Goal: Task Accomplishment & Management: Complete application form

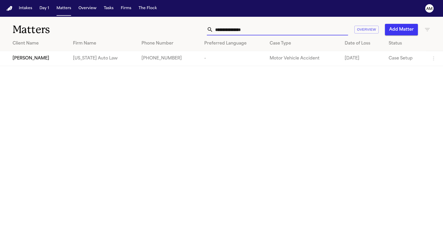
drag, startPoint x: 259, startPoint y: 30, endPoint x: 192, endPoint y: 33, distance: 66.7
click at [192, 33] on div "**********" at bounding box center [281, 30] width 299 height 12
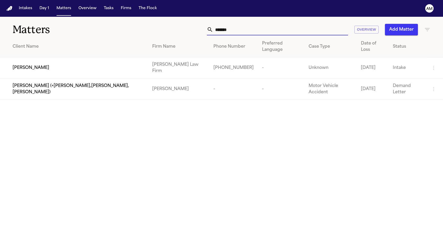
type input "*******"
drag, startPoint x: 153, startPoint y: 71, endPoint x: 95, endPoint y: 27, distance: 72.4
click at [95, 27] on h1 "Matters" at bounding box center [72, 29] width 119 height 13
click at [77, 65] on div "[PERSON_NAME]" at bounding box center [78, 68] width 131 height 6
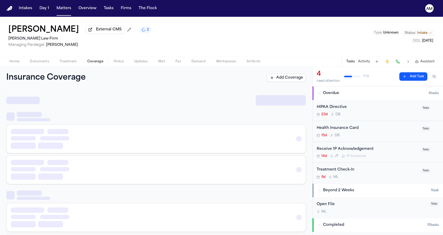
click at [90, 62] on span "Coverage" at bounding box center [95, 61] width 16 height 4
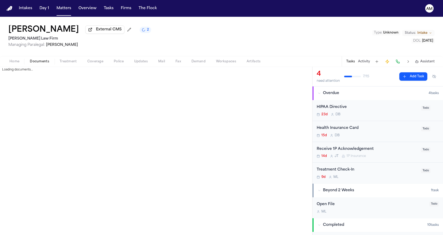
click at [26, 62] on button "Documents" at bounding box center [40, 61] width 30 height 6
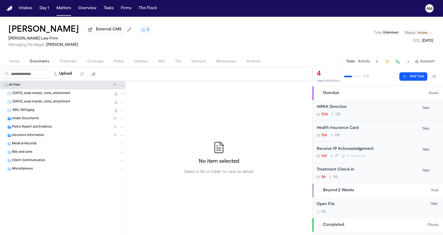
click at [35, 62] on span "Documents" at bounding box center [39, 61] width 19 height 4
click at [41, 124] on div "Police Report and Evidence ( 1 )" at bounding box center [62, 127] width 125 height 8
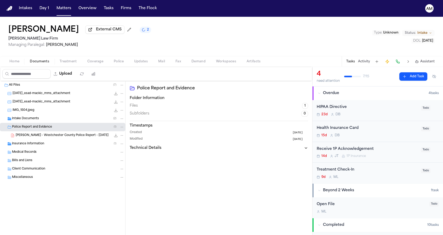
click at [42, 120] on div "Intake Documents ( 2 )" at bounding box center [68, 118] width 112 height 5
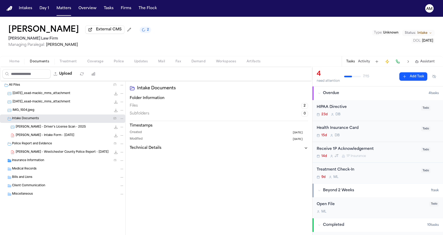
click at [46, 155] on div "E. Mackic - Westchester County Police Report - 9.7.25 52.5 KB • PDF" at bounding box center [70, 151] width 108 height 5
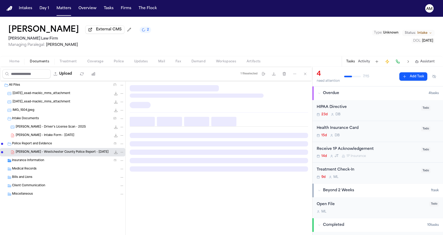
click at [45, 162] on div "Insurance Information ( 1 )" at bounding box center [68, 160] width 112 height 5
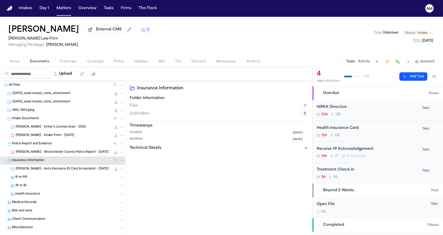
click at [43, 178] on div "1P or PIP" at bounding box center [69, 177] width 109 height 5
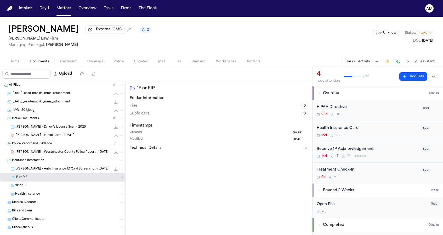
click at [93, 64] on span "Coverage" at bounding box center [95, 61] width 16 height 4
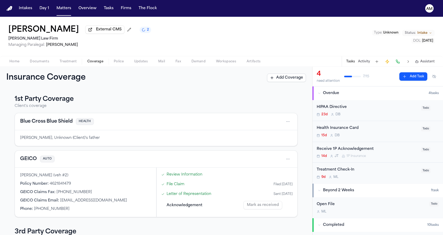
click at [45, 62] on span "Documents" at bounding box center [39, 61] width 19 height 4
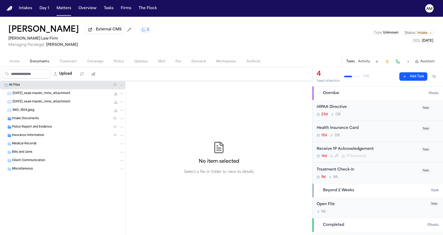
click at [39, 138] on span "Insurance Information" at bounding box center [28, 135] width 32 height 4
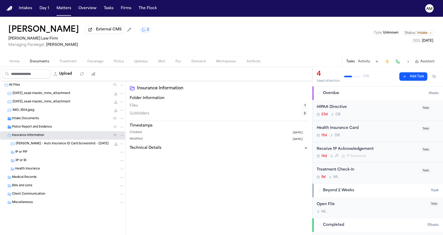
click at [32, 152] on div "1P or PIP" at bounding box center [69, 152] width 109 height 5
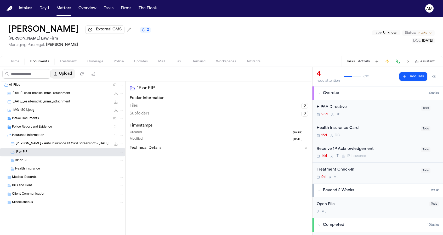
click at [75, 77] on button "Upload" at bounding box center [63, 73] width 24 height 9
select select "**********"
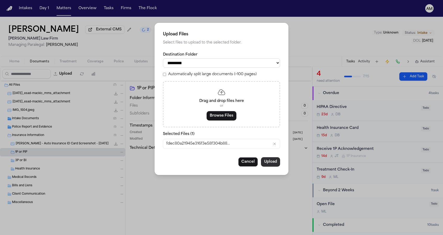
click at [263, 161] on button "Upload" at bounding box center [270, 161] width 19 height 9
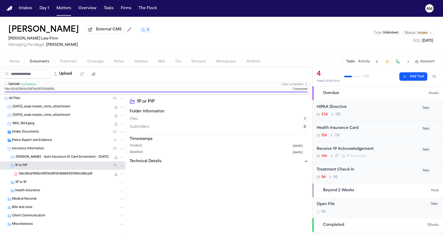
click at [163, 31] on div "Esad Mackic External CMS 2 Martello Law Firm Managing Paralegal: Michelle Landa…" at bounding box center [221, 36] width 443 height 39
click at [147, 32] on span "2" at bounding box center [148, 30] width 2 height 4
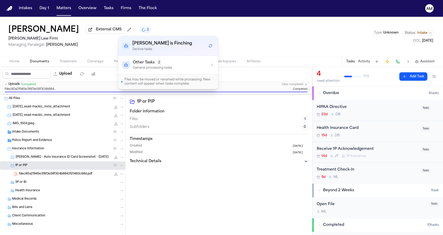
click at [137, 29] on div "Esad Mackic External CMS 2 Martello Law Firm Managing Paralegal: Michelle Landa…" at bounding box center [221, 36] width 443 height 39
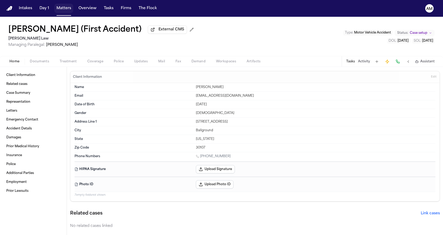
click at [68, 10] on button "Matters" at bounding box center [63, 8] width 19 height 9
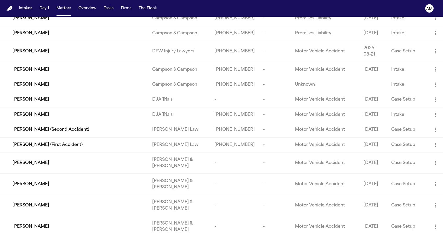
scroll to position [116, 0]
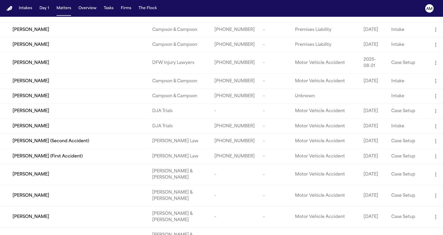
click at [75, 66] on div "[PERSON_NAME]" at bounding box center [78, 63] width 131 height 6
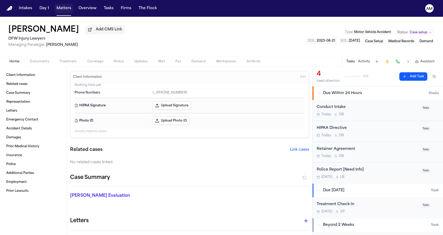
click at [58, 7] on button "Matters" at bounding box center [63, 8] width 19 height 9
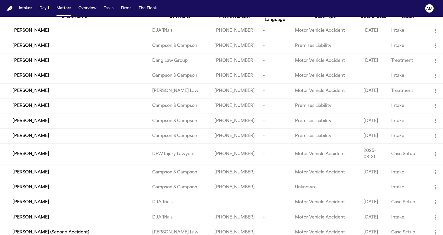
scroll to position [8, 0]
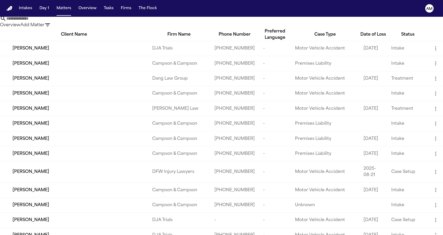
click at [41, 116] on td "[PERSON_NAME]" at bounding box center [74, 108] width 148 height 15
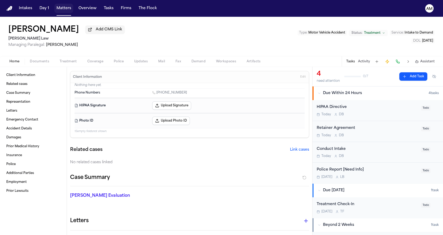
click at [61, 5] on button "Matters" at bounding box center [63, 8] width 19 height 9
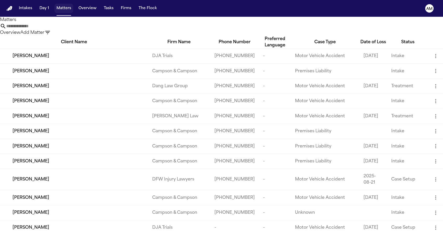
click at [59, 11] on button "Matters" at bounding box center [63, 8] width 19 height 9
click at [37, 59] on span "[PERSON_NAME]" at bounding box center [31, 56] width 37 height 6
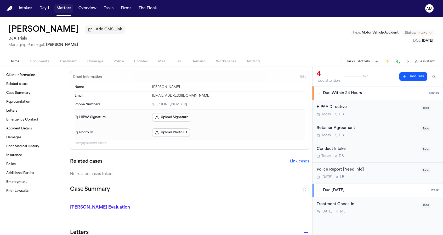
click at [63, 10] on button "Matters" at bounding box center [63, 8] width 19 height 9
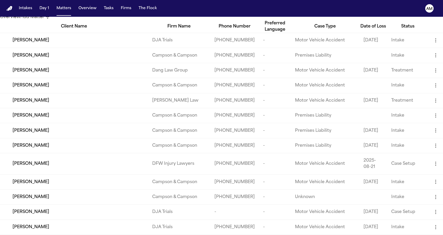
scroll to position [20, 0]
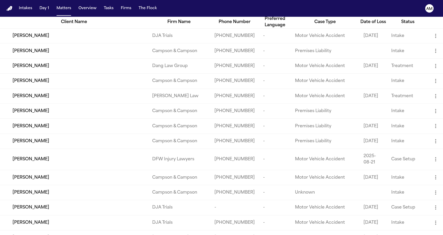
click at [57, 73] on td "[PERSON_NAME]" at bounding box center [74, 65] width 148 height 15
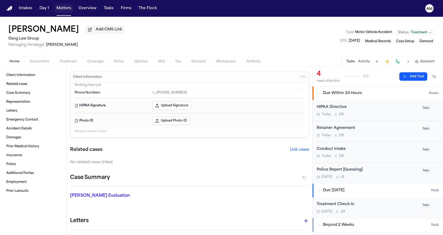
click at [57, 10] on button "Matters" at bounding box center [63, 8] width 19 height 9
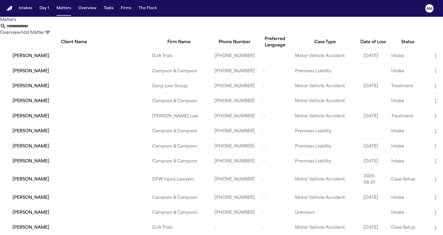
click at [219, 13] on nav "Intakes Day 1 Matters Overview Tasks Firms The Flock AM" at bounding box center [221, 8] width 443 height 17
click at [44, 30] on button "Add Matter" at bounding box center [32, 33] width 24 height 6
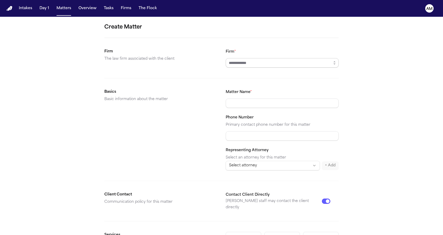
click at [266, 65] on input "Firm *" at bounding box center [282, 62] width 113 height 9
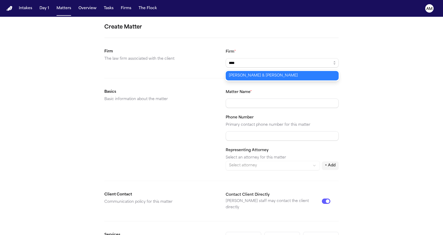
type input "**********"
click at [248, 76] on body "**********" at bounding box center [221, 117] width 443 height 235
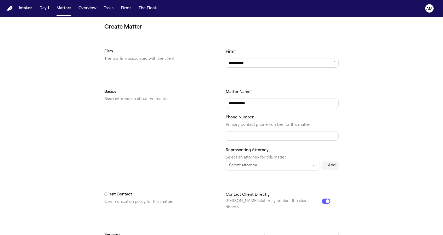
type input "**********"
click at [169, 124] on div "Basics Basic information about the matter" at bounding box center [160, 129] width 113 height 81
click at [135, 181] on form "**********" at bounding box center [221, 197] width 234 height 349
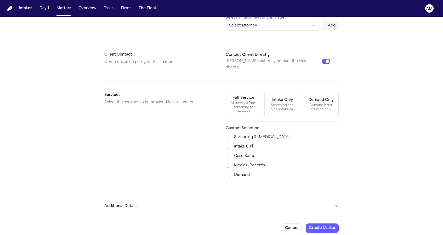
click at [170, 204] on button "Additional Details" at bounding box center [221, 206] width 234 height 14
click at [226, 154] on span at bounding box center [228, 156] width 4 height 5
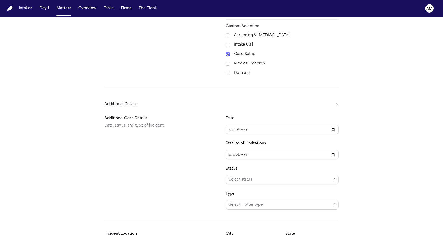
scroll to position [247, 0]
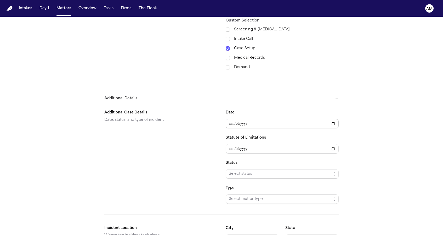
click at [230, 120] on input "Date" at bounding box center [282, 123] width 113 height 9
click at [236, 119] on input "Date" at bounding box center [282, 123] width 113 height 9
click at [241, 119] on input "Date" at bounding box center [282, 123] width 113 height 9
click at [244, 119] on input "Date" at bounding box center [282, 123] width 113 height 9
type input "**********"
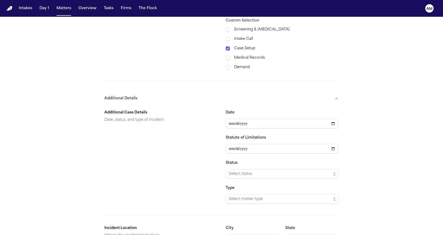
click at [158, 134] on div "Additional Case Details Date, status, and type of incident" at bounding box center [160, 156] width 113 height 94
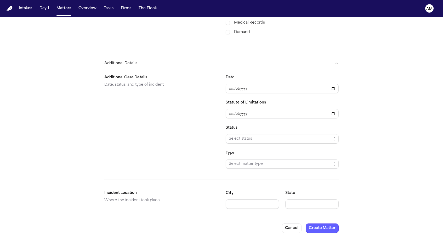
scroll to position [282, 0]
click at [243, 193] on div "City" at bounding box center [252, 199] width 53 height 19
type input "**********"
click at [294, 195] on div "State" at bounding box center [311, 199] width 53 height 19
type input "********"
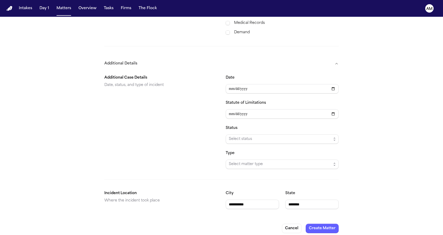
click at [310, 169] on div "**********" at bounding box center [221, 141] width 234 height 142
click at [303, 161] on span "Select matter type" at bounding box center [280, 164] width 102 height 6
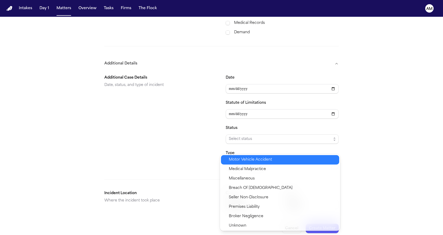
click at [279, 161] on span "Motor Vehicle Accident" at bounding box center [282, 159] width 107 height 6
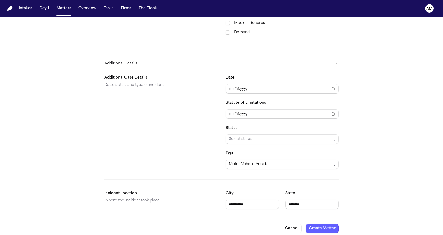
click at [284, 140] on div "**********" at bounding box center [282, 122] width 113 height 94
click at [284, 136] on span "Select status" at bounding box center [280, 139] width 102 height 6
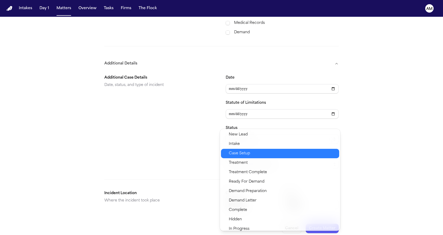
click at [261, 153] on span "Case Setup" at bounding box center [282, 153] width 107 height 6
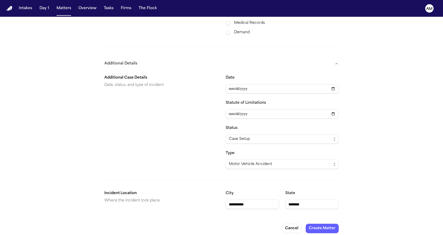
click at [172, 151] on div "Additional Case Details Date, status, and type of incident" at bounding box center [160, 122] width 113 height 94
click at [325, 225] on button "Create Matter" at bounding box center [322, 227] width 33 height 9
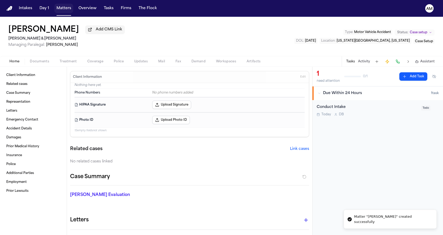
click at [65, 9] on button "Matters" at bounding box center [63, 8] width 19 height 9
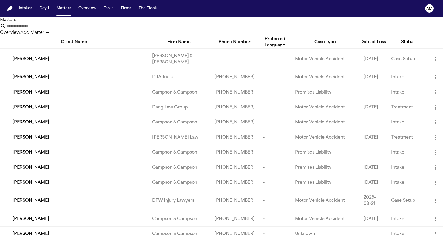
click at [44, 30] on button "Add Matter" at bounding box center [32, 33] width 24 height 6
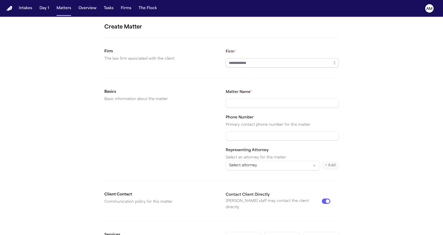
click at [262, 62] on input "Firm *" at bounding box center [282, 62] width 113 height 9
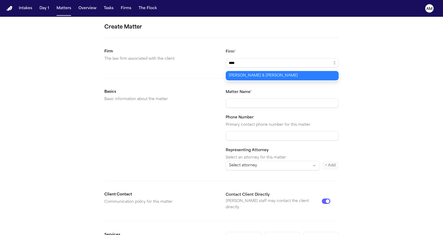
type input "**********"
click at [238, 75] on body "**********" at bounding box center [221, 117] width 443 height 235
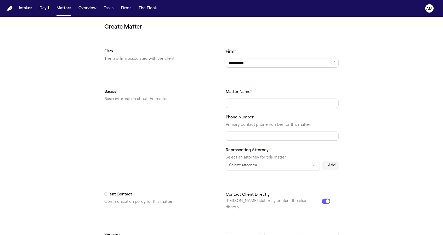
click at [266, 109] on div "Matter Name * Phone Number Primary contact phone number for this matter Represe…" at bounding box center [282, 129] width 113 height 81
type input "**********"
click at [415, 90] on div "**********" at bounding box center [221, 198] width 443 height 362
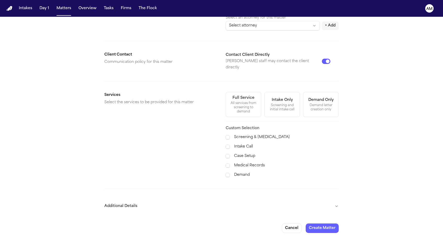
scroll to position [139, 0]
click at [226, 154] on span at bounding box center [228, 156] width 4 height 4
click at [185, 192] on form "**********" at bounding box center [221, 58] width 234 height 349
click at [183, 204] on button "Additional Details" at bounding box center [221, 206] width 234 height 14
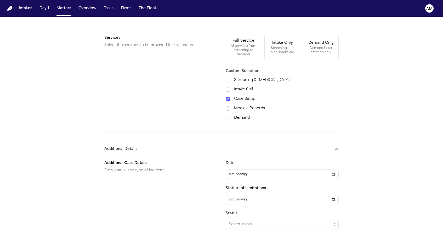
scroll to position [202, 0]
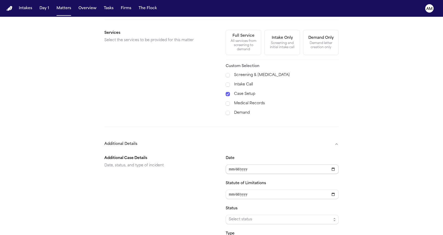
click at [230, 164] on input "Date" at bounding box center [282, 168] width 113 height 9
click at [239, 164] on input "Date" at bounding box center [282, 168] width 113 height 9
click at [251, 164] on input "Date" at bounding box center [282, 168] width 113 height 9
type input "**********"
click at [189, 170] on div "Additional Case Details Date, status, and type of incident" at bounding box center [160, 202] width 113 height 94
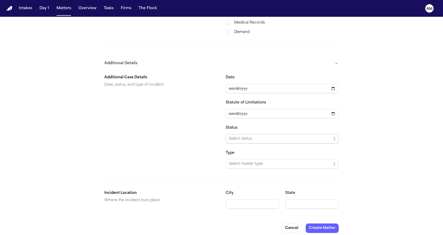
scroll to position [282, 0]
click at [239, 136] on span "Select status" at bounding box center [280, 139] width 102 height 6
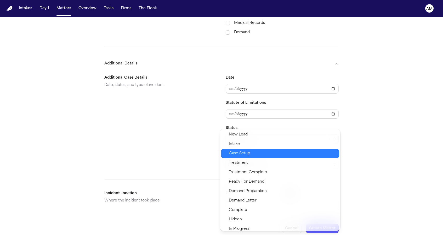
click at [239, 153] on span "Case Setup" at bounding box center [239, 153] width 21 height 6
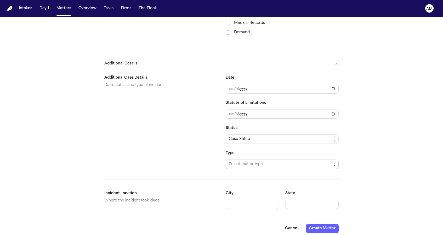
click at [239, 161] on span "Select matter type" at bounding box center [280, 164] width 102 height 6
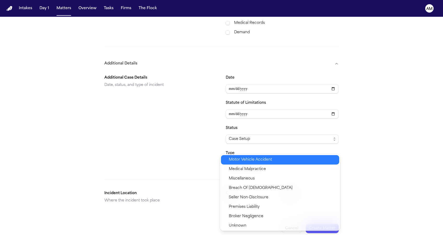
click at [239, 162] on span "Motor Vehicle Accident" at bounding box center [250, 159] width 43 height 6
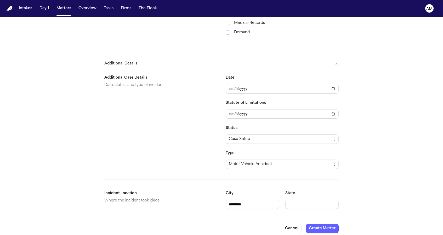
type input "*********"
type input "********"
click at [328, 224] on button "Create Matter" at bounding box center [322, 227] width 33 height 9
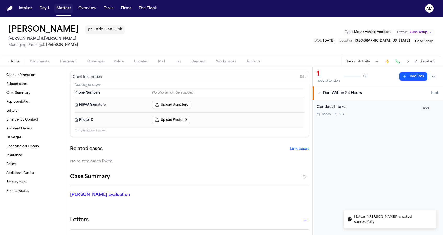
click at [62, 10] on button "Matters" at bounding box center [63, 8] width 19 height 9
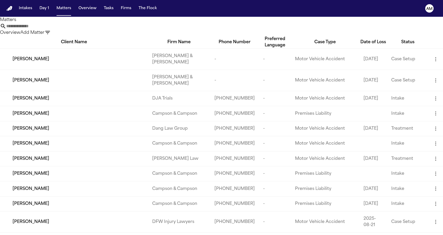
click at [44, 33] on button "Add Matter" at bounding box center [32, 33] width 24 height 6
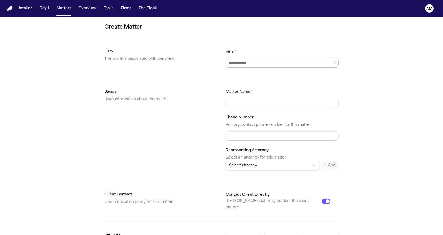
click at [247, 60] on input "Firm *" at bounding box center [282, 62] width 113 height 9
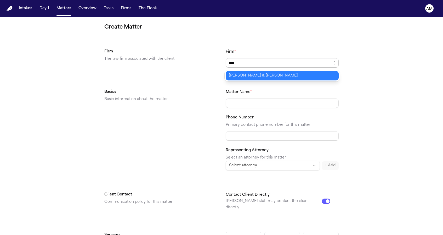
type input "**********"
click at [232, 74] on body "**********" at bounding box center [221, 117] width 443 height 235
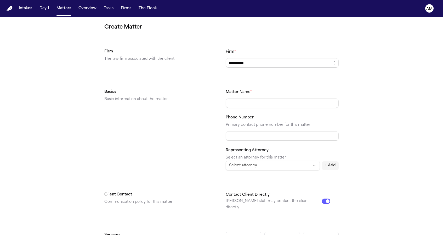
click at [264, 97] on div "Matter Name *" at bounding box center [282, 98] width 113 height 19
type input "**********"
click at [351, 79] on div "**********" at bounding box center [221, 198] width 443 height 362
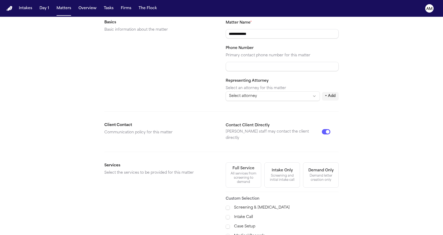
scroll to position [118, 0]
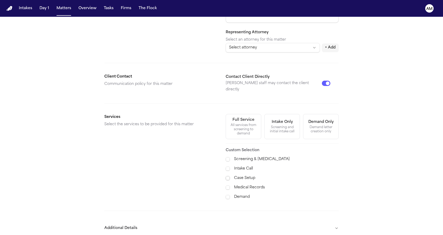
click at [227, 176] on span at bounding box center [228, 178] width 4 height 4
click at [180, 222] on button "Additional Details" at bounding box center [221, 228] width 234 height 14
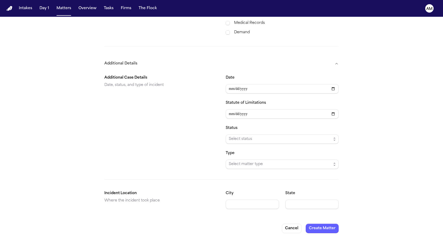
scroll to position [0, 0]
click at [229, 84] on input "Date" at bounding box center [282, 88] width 113 height 9
click at [237, 84] on input "Date" at bounding box center [282, 88] width 113 height 9
click at [246, 84] on input "Date" at bounding box center [282, 88] width 113 height 9
type input "**********"
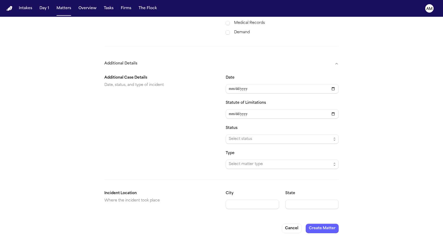
click at [158, 121] on div "Additional Case Details Date, status, and type of incident" at bounding box center [160, 122] width 113 height 94
click at [250, 136] on span "Select status" at bounding box center [280, 139] width 102 height 6
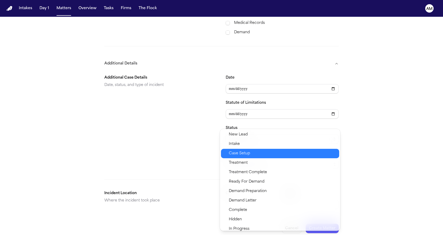
click at [243, 154] on span "Case Setup" at bounding box center [239, 153] width 21 height 6
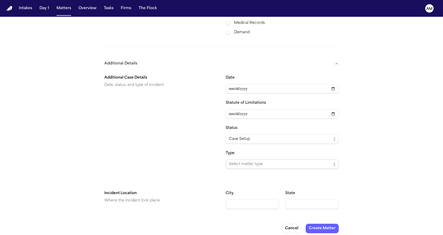
click at [242, 159] on span "Select matter type" at bounding box center [282, 163] width 113 height 9
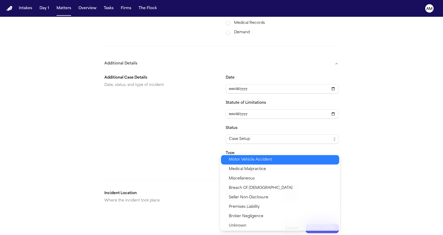
click at [240, 159] on span "Motor Vehicle Accident" at bounding box center [250, 159] width 43 height 6
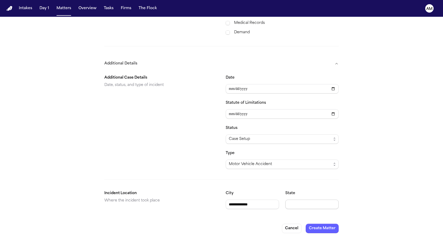
type input "**********"
type input "********"
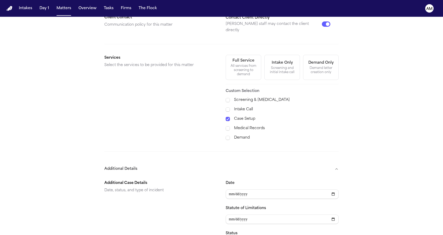
scroll to position [271, 0]
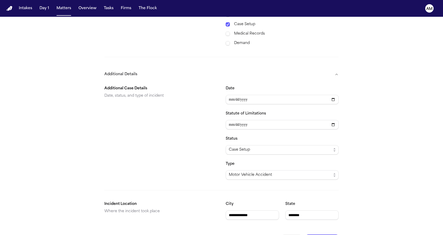
click at [312, 234] on button "Create Matter" at bounding box center [322, 238] width 33 height 9
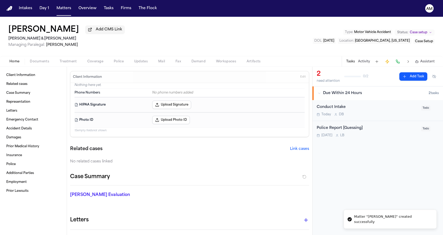
click at [60, 3] on nav "Intakes Day 1 Matters Overview Tasks Firms The Flock AM" at bounding box center [221, 8] width 443 height 17
click at [60, 10] on button "Matters" at bounding box center [63, 8] width 19 height 9
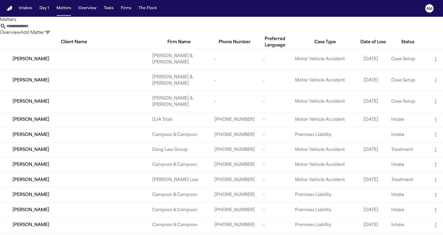
click at [287, 9] on nav "Intakes Day 1 Matters Overview Tasks Firms The Flock AM" at bounding box center [221, 8] width 443 height 17
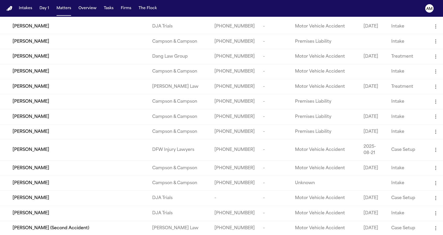
scroll to position [93, 0]
click at [85, 153] on div "[PERSON_NAME]" at bounding box center [78, 150] width 131 height 6
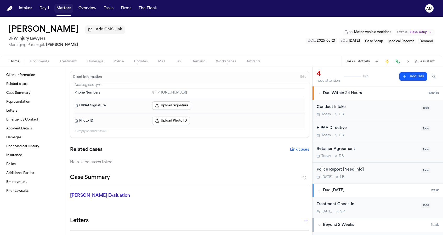
click at [63, 8] on button "Matters" at bounding box center [63, 8] width 19 height 9
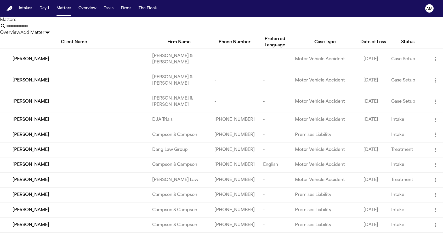
click at [430, 37] on th at bounding box center [435, 42] width 15 height 13
click at [51, 30] on icon "button" at bounding box center [47, 32] width 6 height 6
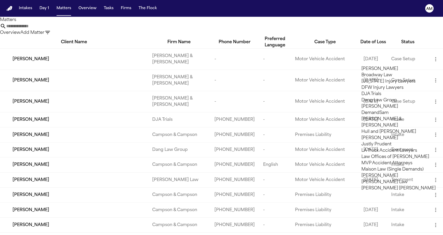
type input "***"
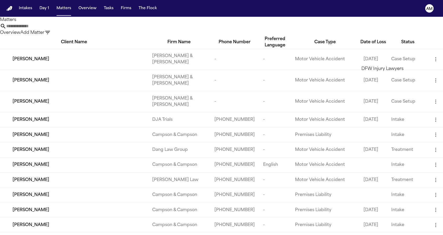
click at [372, 72] on li "DFW Injury Lawyers" at bounding box center [398, 69] width 74 height 6
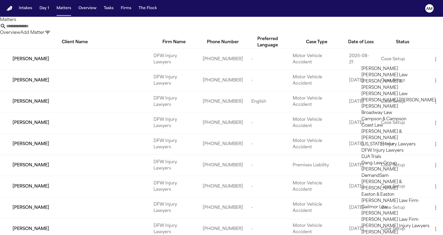
scroll to position [21, 0]
click at [117, 234] on div at bounding box center [221, 235] width 443 height 0
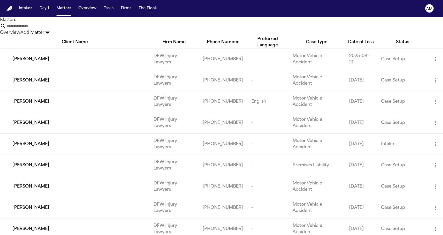
click at [61, 83] on div "[PERSON_NAME]" at bounding box center [79, 80] width 133 height 6
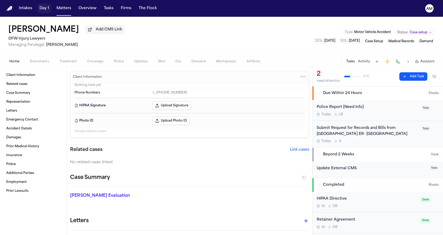
click at [45, 5] on button "Day 1" at bounding box center [44, 8] width 14 height 9
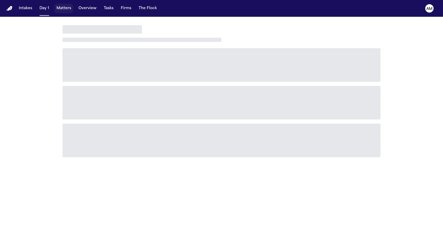
click at [61, 7] on button "Matters" at bounding box center [63, 8] width 19 height 9
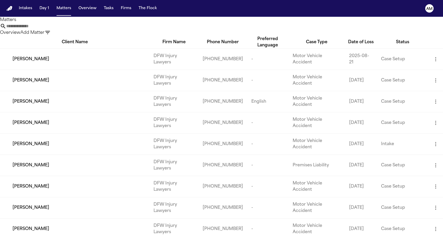
click at [57, 147] on div "[PERSON_NAME]" at bounding box center [79, 144] width 133 height 6
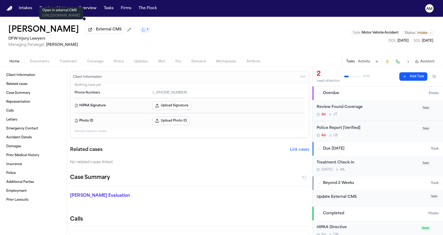
click at [85, 32] on button "External CMS" at bounding box center [104, 29] width 39 height 8
click at [59, 13] on button "Matters" at bounding box center [63, 8] width 19 height 9
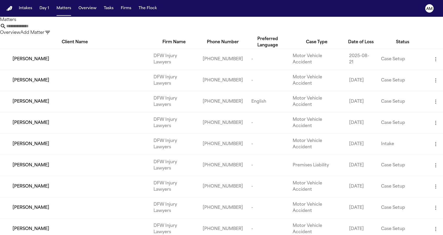
click at [51, 31] on icon "button" at bounding box center [47, 32] width 6 height 6
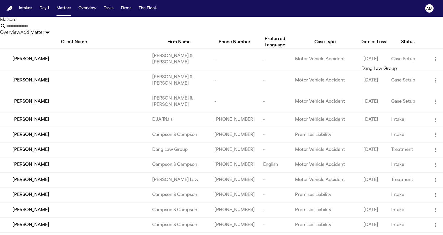
type input "****"
click at [373, 72] on li "Dang Law Group" at bounding box center [398, 69] width 74 height 6
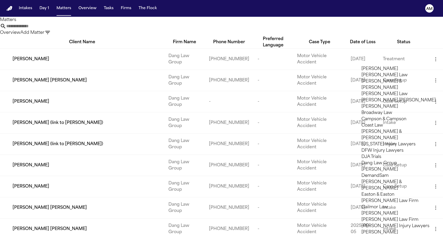
scroll to position [40, 0]
click at [102, 234] on div at bounding box center [221, 235] width 443 height 0
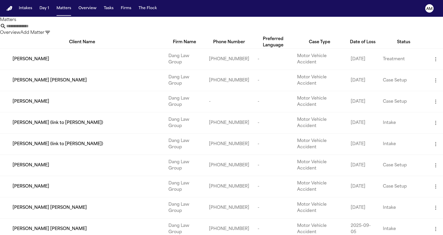
click at [56, 83] on span "[PERSON_NAME] [PERSON_NAME]" at bounding box center [50, 80] width 74 height 6
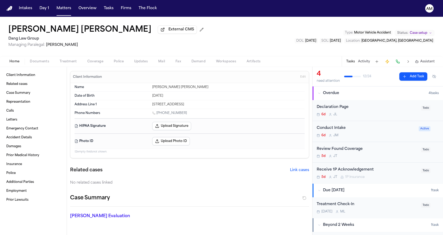
click at [158, 29] on button "External CMS" at bounding box center [177, 29] width 39 height 8
click at [66, 10] on button "Matters" at bounding box center [63, 8] width 19 height 9
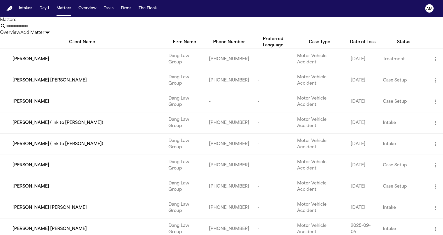
click at [54, 70] on td "[PERSON_NAME]" at bounding box center [82, 58] width 164 height 21
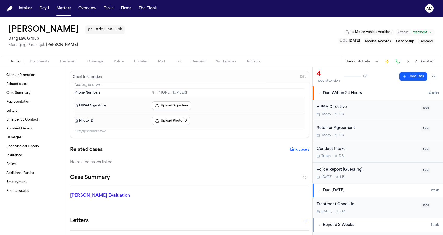
drag, startPoint x: 5, startPoint y: 32, endPoint x: 82, endPoint y: 31, distance: 76.4
click at [82, 31] on div "[PERSON_NAME] Add CMS Link Dang Law Group Managing Paralegal: [PERSON_NAME] Typ…" at bounding box center [221, 36] width 443 height 39
copy h1 "[PERSON_NAME]"
click at [240, 45] on div "[PERSON_NAME] Add CMS Link Dang Law Group Managing Paralegal: [PERSON_NAME] Typ…" at bounding box center [221, 36] width 443 height 39
click at [96, 34] on button "Add CMS Link" at bounding box center [104, 29] width 39 height 8
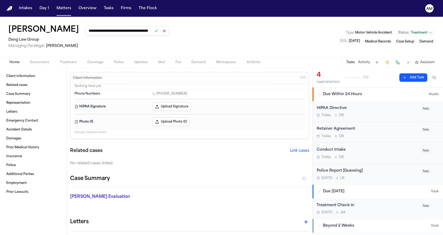
type input "**********"
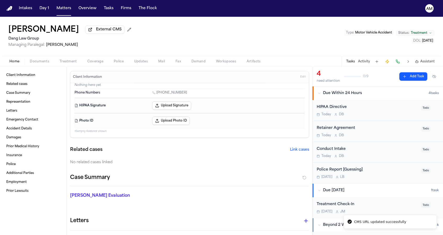
click at [95, 33] on button "External CMS" at bounding box center [104, 29] width 39 height 8
click at [66, 8] on button "Matters" at bounding box center [63, 8] width 19 height 9
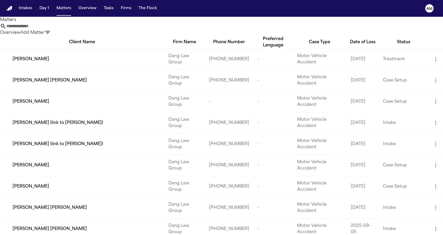
click at [51, 29] on icon "button" at bounding box center [47, 32] width 6 height 6
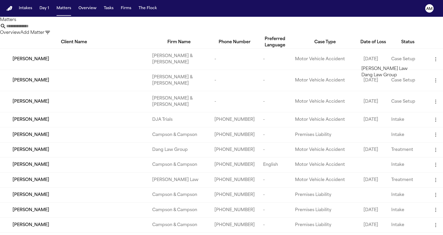
type input "*****"
click at [388, 72] on li "[PERSON_NAME] Law" at bounding box center [398, 69] width 74 height 6
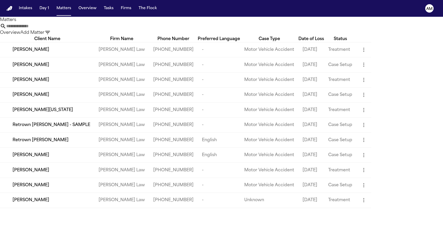
click at [173, 234] on div at bounding box center [221, 235] width 443 height 0
click at [39, 68] on span "[PERSON_NAME]" at bounding box center [31, 65] width 37 height 6
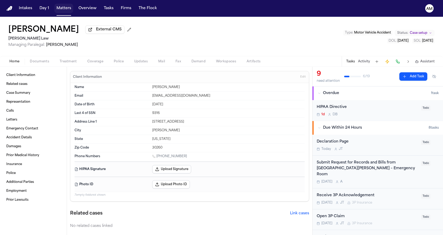
click at [64, 10] on button "Matters" at bounding box center [63, 8] width 19 height 9
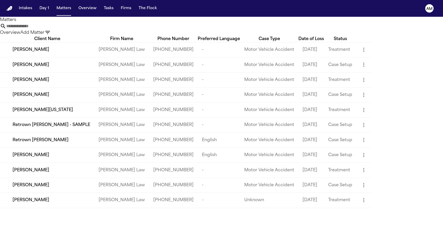
click at [43, 53] on span "[PERSON_NAME]" at bounding box center [31, 50] width 37 height 6
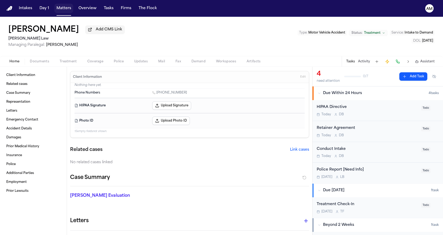
click at [60, 8] on button "Matters" at bounding box center [63, 8] width 19 height 9
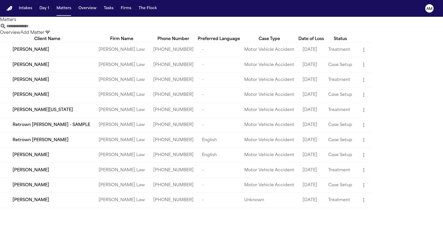
click at [41, 68] on span "[PERSON_NAME]" at bounding box center [31, 65] width 37 height 6
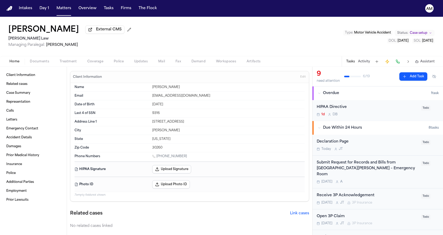
click at [94, 25] on div "[PERSON_NAME] External CMS" at bounding box center [70, 29] width 125 height 9
click at [89, 34] on button "External CMS" at bounding box center [104, 29] width 39 height 8
click at [56, 9] on button "Matters" at bounding box center [63, 8] width 19 height 9
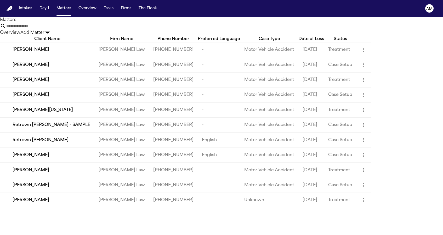
click at [52, 52] on td "[PERSON_NAME]" at bounding box center [47, 49] width 94 height 15
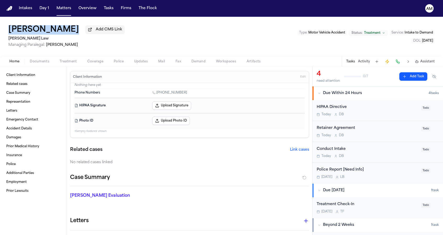
drag, startPoint x: 7, startPoint y: 33, endPoint x: 72, endPoint y: 32, distance: 65.1
click at [72, 32] on div "[PERSON_NAME] Add CMS Link [PERSON_NAME] Law Managing Paralegal: [PERSON_NAME] …" at bounding box center [221, 36] width 443 height 39
copy div "[PERSON_NAME]"
click at [110, 32] on span "Add CMS Link" at bounding box center [109, 29] width 26 height 5
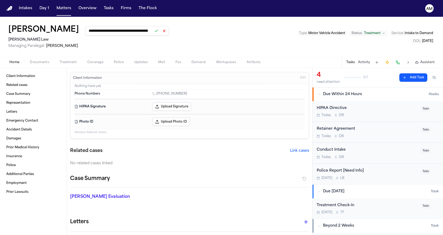
type input "**********"
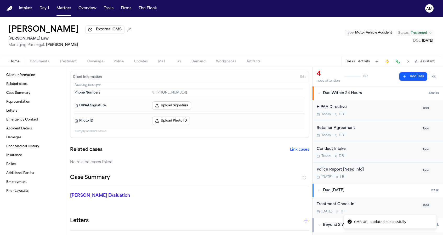
click at [92, 36] on div "[PERSON_NAME] External CMS [PERSON_NAME] Law Managing Paralegal: [PERSON_NAME]" at bounding box center [70, 36] width 125 height 22
click at [92, 34] on button "External CMS" at bounding box center [104, 29] width 39 height 8
click at [282, 12] on nav "Intakes Day 1 Matters Overview Tasks Firms The Flock AM" at bounding box center [221, 8] width 443 height 17
click at [196, 1] on nav "Intakes Day 1 Matters Overview Tasks Firms The Flock AM" at bounding box center [221, 8] width 443 height 17
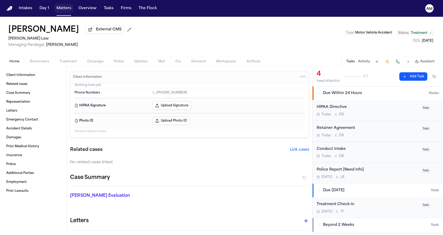
click at [64, 9] on button "Matters" at bounding box center [63, 8] width 19 height 9
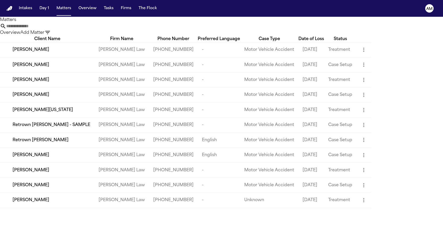
click at [48, 29] on input "text" at bounding box center [27, 26] width 42 height 6
click at [51, 30] on icon "button" at bounding box center [47, 32] width 6 height 6
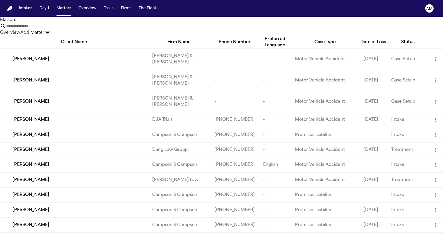
click at [239, 234] on div at bounding box center [221, 235] width 443 height 0
click at [48, 28] on input "text" at bounding box center [27, 26] width 42 height 6
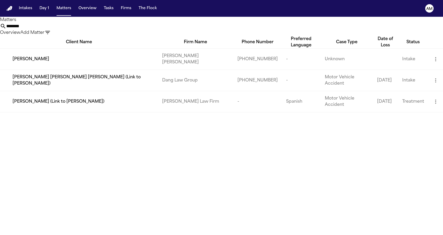
type input "********"
click at [111, 23] on h1 "Matters" at bounding box center [221, 20] width 443 height 6
click at [49, 56] on span "[PERSON_NAME]" at bounding box center [31, 59] width 37 height 6
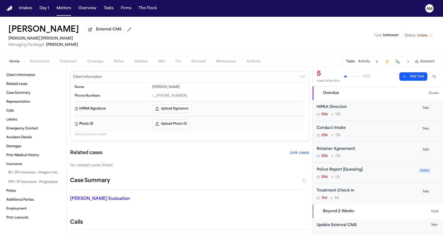
click at [39, 61] on span "Documents" at bounding box center [39, 61] width 19 height 4
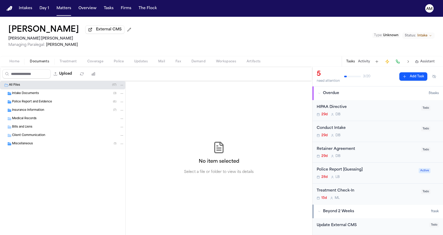
click at [32, 112] on span "Insurance Information" at bounding box center [28, 110] width 32 height 4
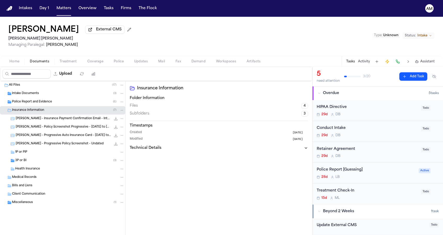
click at [28, 161] on div "3P or BI ( 3 )" at bounding box center [69, 160] width 109 height 5
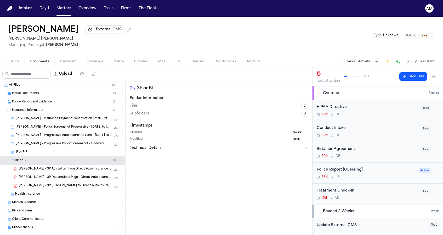
click at [28, 169] on span "[PERSON_NAME] - 3P Ack Letter from Direct Auto Insurance / Integon Indemnity Co…" at bounding box center [65, 169] width 92 height 4
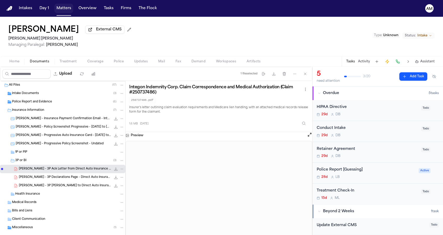
click at [61, 5] on button "Matters" at bounding box center [63, 8] width 19 height 9
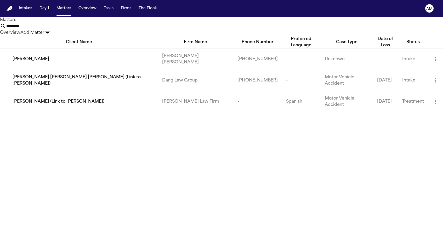
drag, startPoint x: 236, startPoint y: 27, endPoint x: 175, endPoint y: 28, distance: 60.9
click at [175, 28] on div "******** Overview Add Matter" at bounding box center [221, 29] width 443 height 13
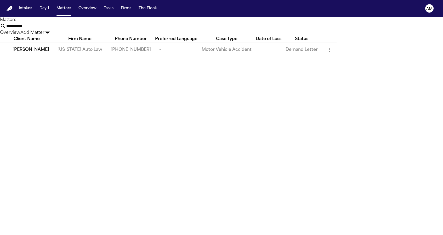
type input "**********"
click at [38, 57] on td "[PERSON_NAME]" at bounding box center [26, 49] width 53 height 15
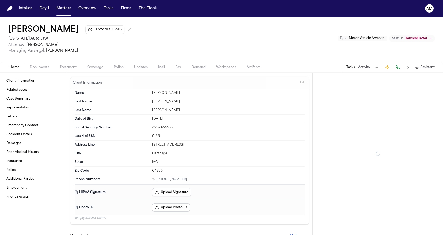
click at [31, 67] on span "Documents" at bounding box center [39, 67] width 19 height 4
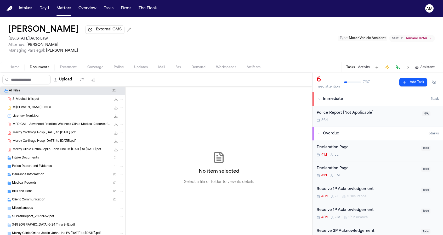
click at [32, 179] on div "Insurance Information ( 2 )" at bounding box center [62, 174] width 125 height 8
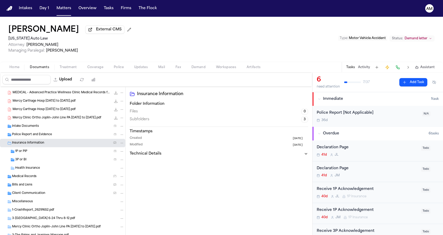
scroll to position [40, 0]
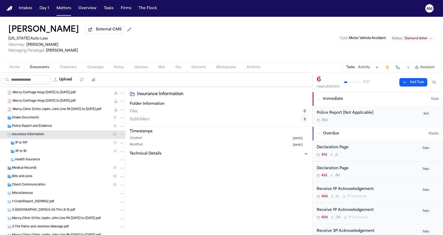
click at [43, 152] on div "3P or BI ( 1 )" at bounding box center [69, 151] width 109 height 5
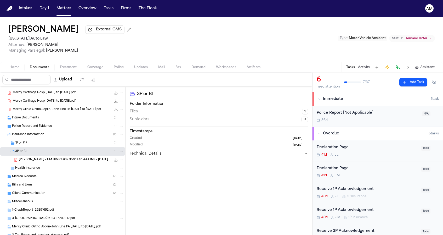
click at [42, 159] on span "[PERSON_NAME] - UM UIM Claim Notice to AAA INS - [DATE]" at bounding box center [63, 159] width 89 height 4
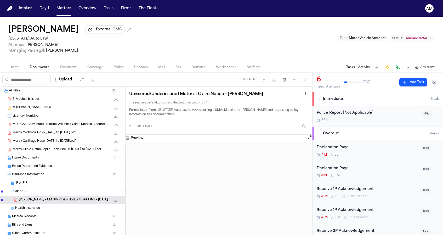
scroll to position [0, 0]
click at [73, 143] on span "Mercy Carthage Hosp [DATE] to [DATE].pdf" at bounding box center [44, 141] width 63 height 4
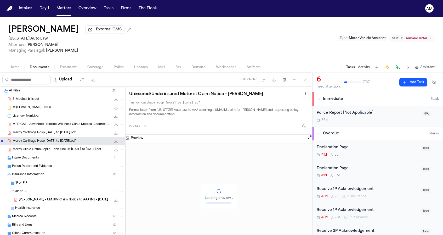
click at [72, 149] on span "Mercy Clinic Ortho Joplin-John Line PA [DATE] to [DATE].pdf" at bounding box center [57, 149] width 89 height 4
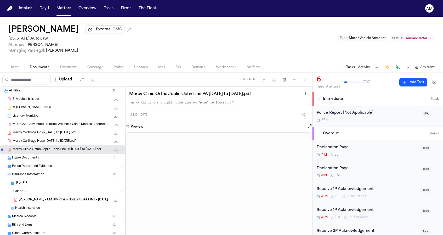
click at [44, 179] on div "Insurance Information ( 2 )" at bounding box center [62, 174] width 125 height 8
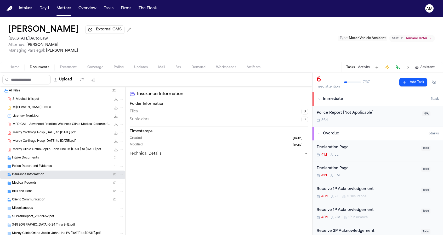
click at [43, 179] on div "Insurance Information ( 2 )" at bounding box center [62, 174] width 125 height 8
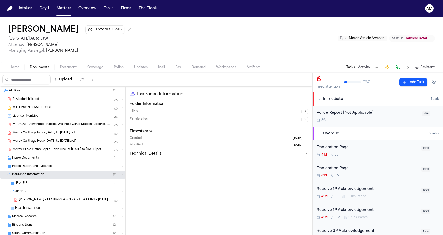
click at [60, 106] on div "A1 [PERSON_NAME].DOCX 43.0 KB • DOCX" at bounding box center [62, 107] width 125 height 8
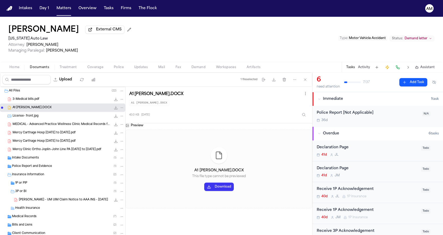
click at [55, 102] on div "3-Medical bills.pdf 7.6 MB • PDF" at bounding box center [69, 98] width 112 height 5
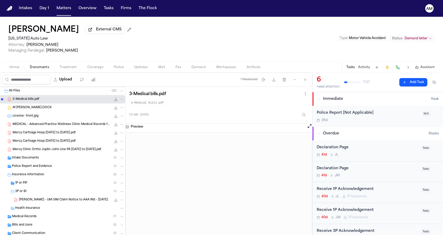
click at [100, 53] on span "Managing Paralegal: [PERSON_NAME]" at bounding box center [70, 50] width 125 height 5
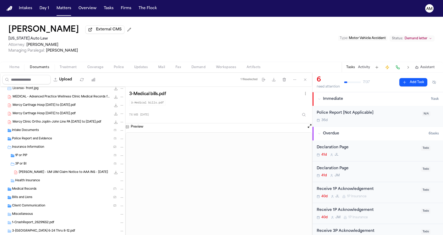
scroll to position [28, 0]
click at [56, 161] on div "3P or BI ( 1 )" at bounding box center [62, 163] width 125 height 8
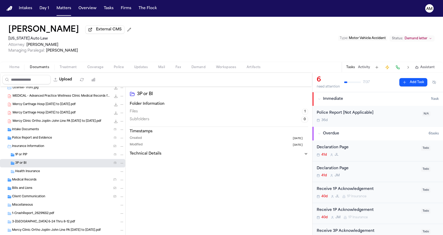
click at [56, 161] on div "3P or BI ( 1 )" at bounding box center [62, 163] width 125 height 8
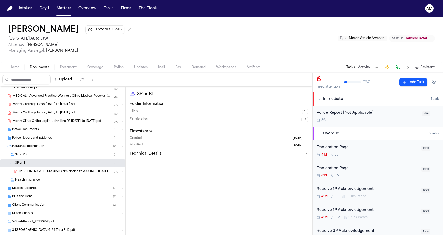
click at [53, 173] on span "[PERSON_NAME] - UM UIM Claim Notice to AAA INS - [DATE]" at bounding box center [63, 171] width 89 height 4
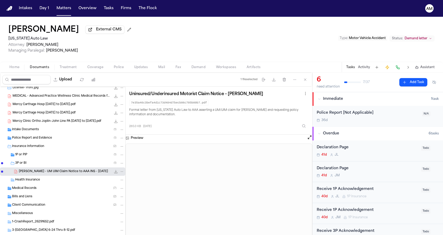
scroll to position [37, 0]
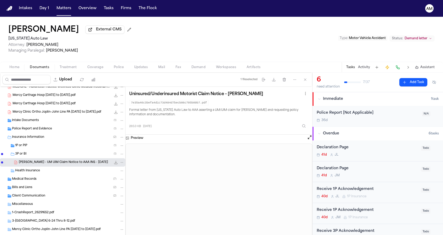
click at [35, 192] on div "Client Communication ( 2 )" at bounding box center [62, 195] width 125 height 8
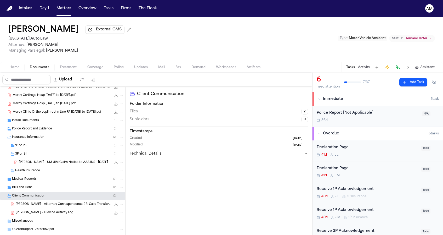
click at [43, 211] on div "[PERSON_NAME] - Filevine Activity Log 104.3 KB • PDF" at bounding box center [70, 212] width 108 height 5
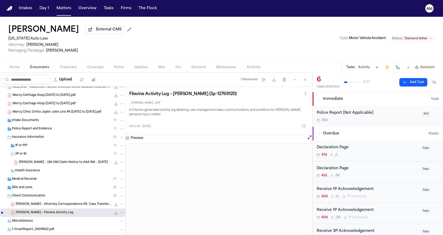
click at [44, 205] on span "[PERSON_NAME] - Attorney Correspondence RE: Case Transfer - [DATE]" at bounding box center [63, 204] width 95 height 4
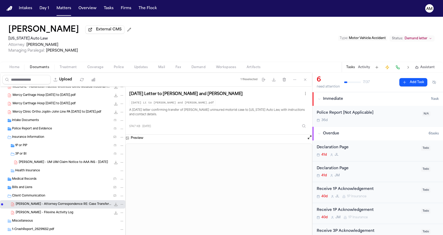
click at [43, 191] on div "Bills and Liens ( 2 )" at bounding box center [62, 187] width 125 height 8
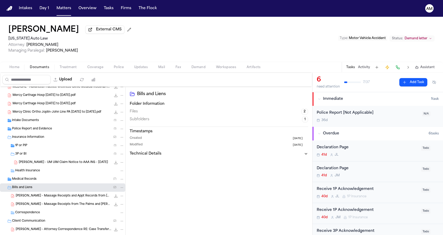
scroll to position [43, 0]
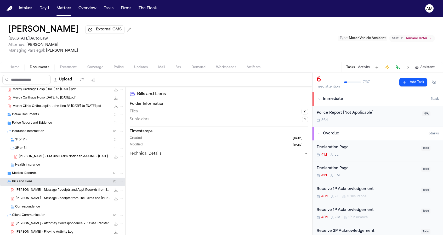
click at [43, 191] on span "[PERSON_NAME] - Massage Receipts and Appt Records from [GEOGRAPHIC_DATA] - [DAT…" at bounding box center [63, 190] width 95 height 4
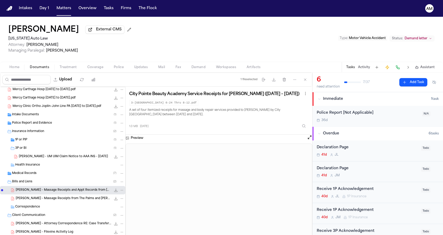
click at [43, 198] on span "[PERSON_NAME] - Massage Receipts from The Palms and [PERSON_NAME] - [DATE]" at bounding box center [63, 198] width 95 height 4
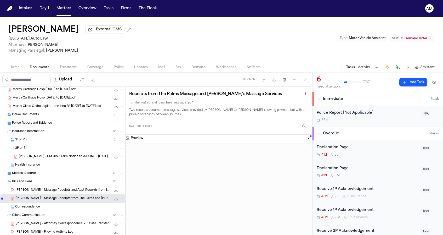
click at [44, 175] on div "Medical Records ( 7 )" at bounding box center [68, 173] width 112 height 5
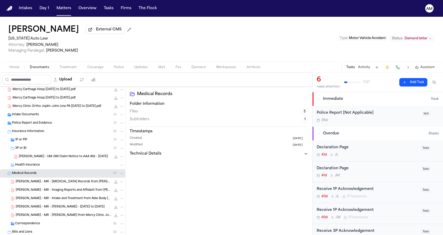
click at [44, 185] on div "[PERSON_NAME] - MR - [MEDICAL_DATA] Records from [PERSON_NAME] DC - [DATE] to […" at bounding box center [62, 181] width 125 height 8
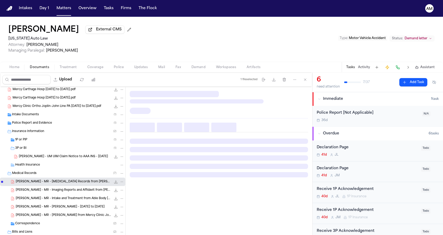
click at [44, 193] on div "[PERSON_NAME] - MR - Imaging Reports and Affidavit from [PERSON_NAME] - [DATE] …" at bounding box center [62, 190] width 125 height 8
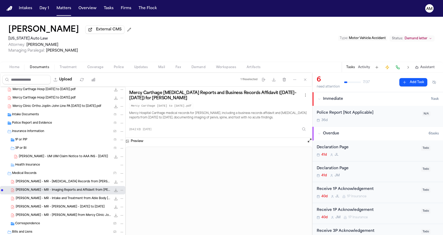
click at [44, 197] on span "[PERSON_NAME] - MR - Intake and Treatment from Able Body [MEDICAL_DATA] - [DATE]" at bounding box center [63, 198] width 95 height 4
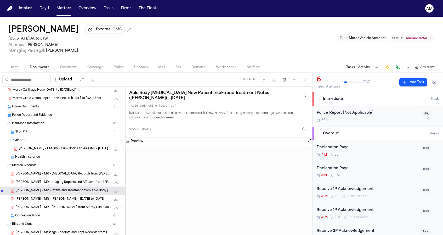
scroll to position [52, 0]
click at [44, 197] on span "[PERSON_NAME] - MR - [PERSON_NAME] - [DATE] to [DATE]" at bounding box center [60, 198] width 89 height 4
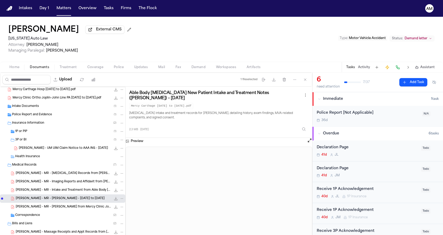
click at [44, 205] on div "[PERSON_NAME] - MR - [PERSON_NAME] from Mercy Clinic Joplin - [DATE] to [DATE] …" at bounding box center [62, 206] width 125 height 8
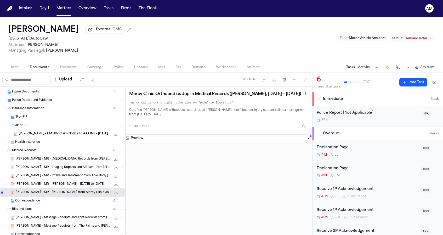
scroll to position [76, 0]
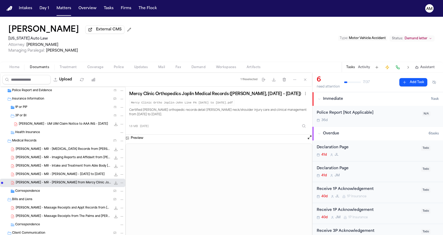
click at [45, 194] on div "Correspondence ( 2 )" at bounding box center [62, 191] width 125 height 8
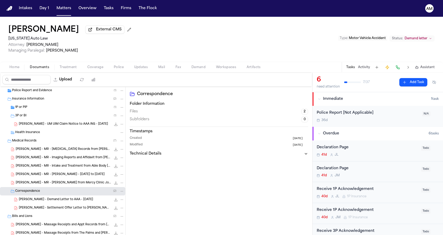
click at [44, 201] on span "[PERSON_NAME] - Demand Letter to AAA - [DATE]" at bounding box center [56, 199] width 74 height 4
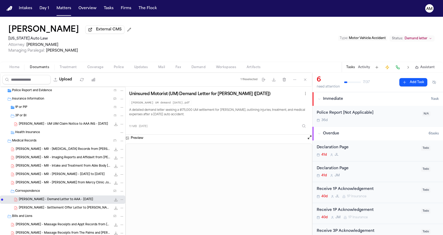
click at [44, 207] on span "[PERSON_NAME] - Settlement Offer Letter to [PERSON_NAME] - [DATE]" at bounding box center [65, 207] width 92 height 4
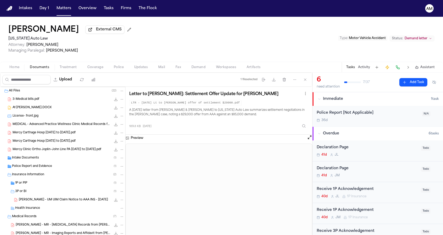
scroll to position [0, 0]
click at [45, 122] on div "MEDICAL - Advanced Practice Wellness Clinic Medical Records for [PERSON_NAME] R…" at bounding box center [62, 124] width 125 height 8
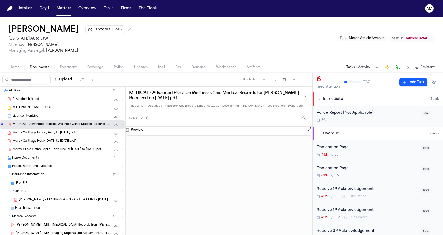
click at [46, 135] on span "Mercy Carthage Hosp [DATE] to [DATE].pdf" at bounding box center [44, 132] width 63 height 4
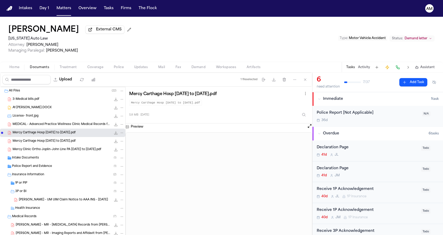
click at [46, 141] on span "Mercy Carthage Hosp [DATE] to [DATE].pdf" at bounding box center [44, 141] width 63 height 4
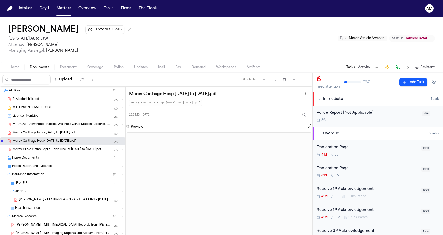
click at [45, 149] on span "Mercy Clinic Ortho Joplin-John Line PA [DATE] to [DATE].pdf" at bounding box center [57, 149] width 89 height 4
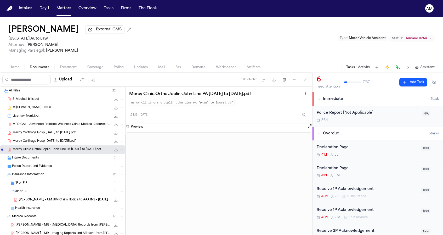
click at [42, 160] on div "Intake Documents ( 1 )" at bounding box center [68, 157] width 112 height 5
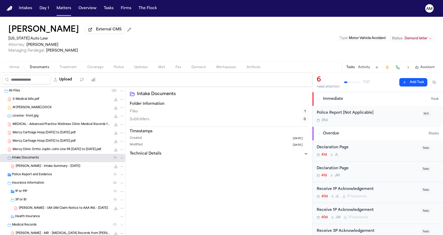
click at [42, 165] on div "[PERSON_NAME] - Intake Summary - [DATE] 124.7 KB • PDF" at bounding box center [70, 165] width 108 height 5
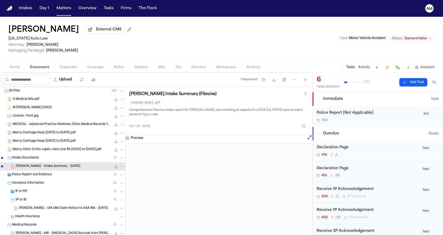
click at [42, 172] on div "Police Report and Evidence ( 1 )" at bounding box center [62, 174] width 125 height 8
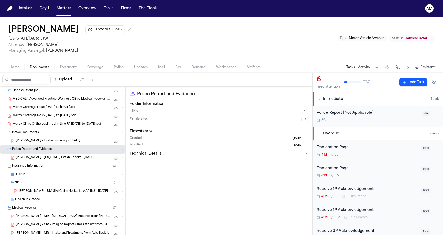
scroll to position [31, 0]
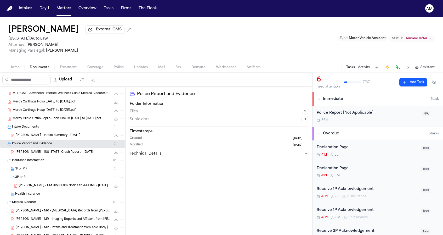
click at [43, 165] on div "1P or PIP ( 1 )" at bounding box center [62, 168] width 125 height 8
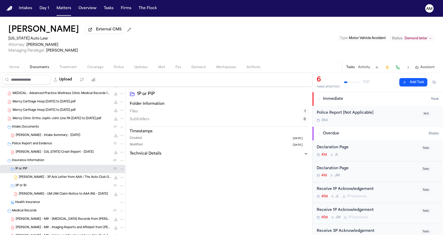
click at [43, 178] on span "[PERSON_NAME] - 3P Ack Letter from AAA / The Auto Club Group - [DATE]" at bounding box center [65, 177] width 92 height 4
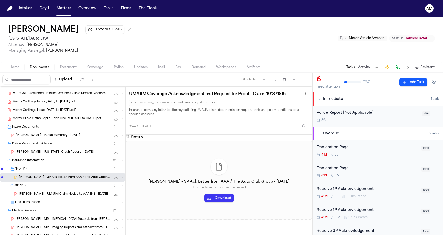
click at [49, 196] on span "[PERSON_NAME] - UM UIM Claim Notice to AAA INS - [DATE]" at bounding box center [63, 194] width 89 height 4
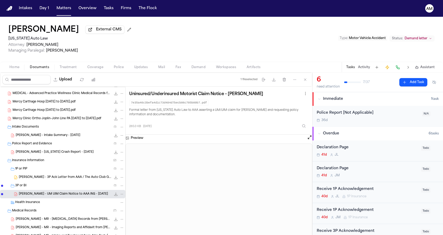
click at [53, 178] on span "[PERSON_NAME] - 3P Ack Letter from AAA / The Auto Club Group - [DATE]" at bounding box center [65, 177] width 92 height 4
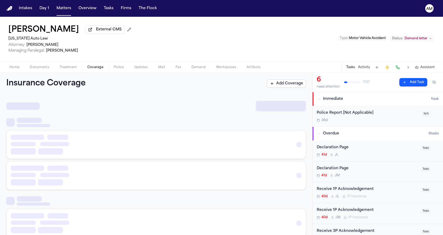
drag, startPoint x: 97, startPoint y: 68, endPoint x: 93, endPoint y: 68, distance: 3.9
click at [97, 68] on span "Coverage" at bounding box center [95, 67] width 16 height 4
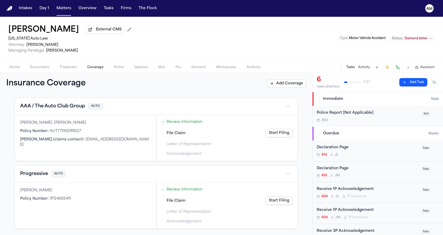
scroll to position [167, 0]
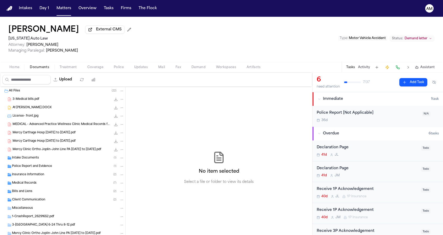
click at [39, 66] on span "Documents" at bounding box center [39, 67] width 19 height 4
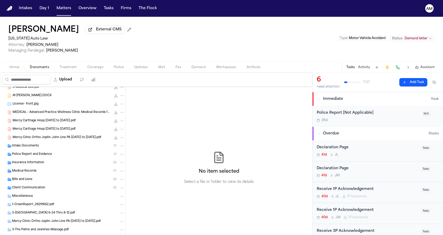
click at [81, 164] on div "Insurance Information ( 2 )" at bounding box center [68, 162] width 112 height 5
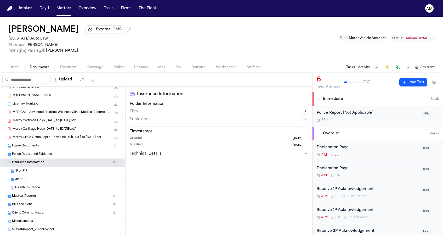
click at [79, 171] on div "1P or PIP ( 1 )" at bounding box center [69, 170] width 109 height 5
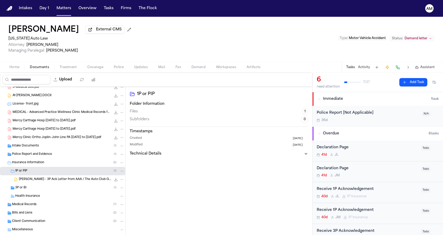
click at [78, 179] on span "[PERSON_NAME] - 3P Ack Letter from AAA / The Auto Club Group - [DATE]" at bounding box center [65, 179] width 92 height 4
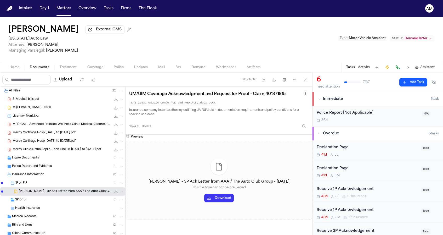
scroll to position [0, 0]
click at [120, 192] on icon "File: J. Vanwey - 3P Ack Letter from AAA / The Auto Club Group - 9.18.25" at bounding box center [122, 191] width 4 height 4
click at [120, 210] on button "Move" at bounding box center [122, 211] width 36 height 9
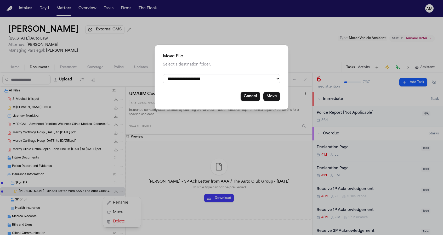
select select "**********"
click at [276, 95] on button "Move" at bounding box center [271, 96] width 17 height 9
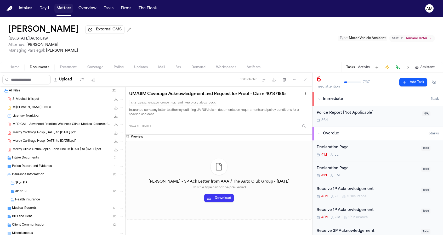
click at [62, 12] on button "Matters" at bounding box center [63, 8] width 19 height 9
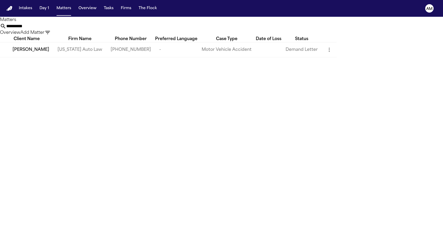
drag, startPoint x: 244, startPoint y: 30, endPoint x: 178, endPoint y: 30, distance: 66.7
click at [178, 30] on div "**********" at bounding box center [221, 29] width 443 height 13
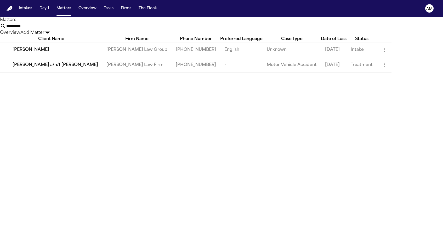
type input "*********"
drag, startPoint x: 241, startPoint y: 32, endPoint x: 86, endPoint y: 25, distance: 155.4
click at [86, 23] on h1 "Matters" at bounding box center [221, 20] width 443 height 6
click at [49, 53] on span "[PERSON_NAME]" at bounding box center [31, 50] width 37 height 6
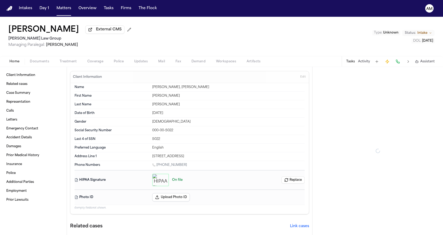
click at [86, 61] on button "Coverage" at bounding box center [95, 61] width 26 height 6
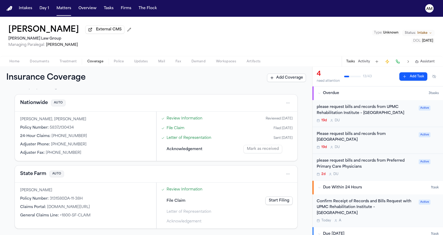
scroll to position [174, 0]
click at [45, 63] on span "Documents" at bounding box center [39, 61] width 19 height 4
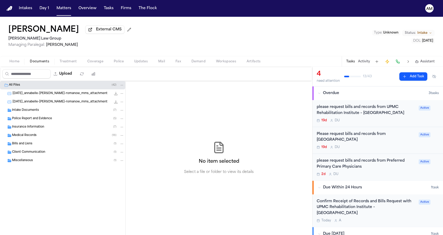
click at [46, 130] on div "Insurance Information ( 7 )" at bounding box center [62, 127] width 125 height 8
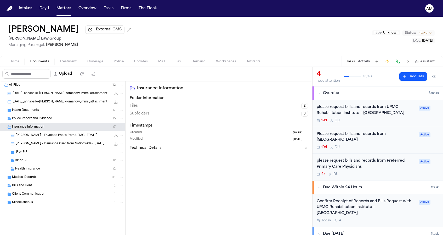
click at [37, 160] on div "3P or BI ( 2 )" at bounding box center [69, 160] width 109 height 5
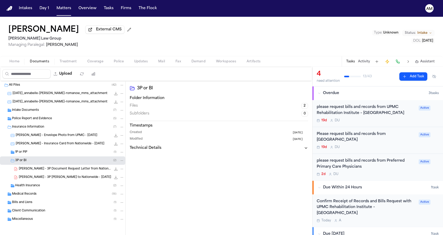
click at [39, 168] on span "[PERSON_NAME] - 3P Document Request Letter from Nationwide - [DATE]" at bounding box center [65, 169] width 92 height 4
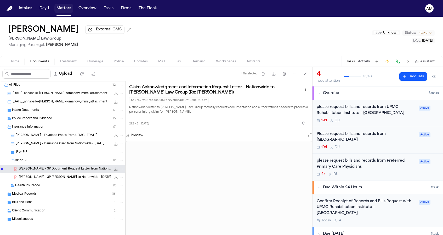
click at [57, 9] on button "Matters" at bounding box center [63, 8] width 19 height 9
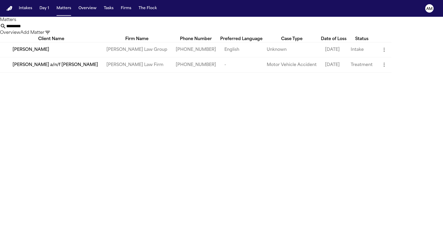
drag, startPoint x: 257, startPoint y: 35, endPoint x: 201, endPoint y: 17, distance: 59.3
click at [199, 17] on div "Matters ********* Overview Add Matter" at bounding box center [221, 26] width 443 height 19
drag, startPoint x: 242, startPoint y: 33, endPoint x: 181, endPoint y: 37, distance: 60.8
click at [181, 37] on div "Matters ********* Overview Add Matter Client Name Firm Name Phone Number Prefer…" at bounding box center [221, 45] width 443 height 56
drag, startPoint x: 243, startPoint y: 30, endPoint x: 207, endPoint y: 27, distance: 36.9
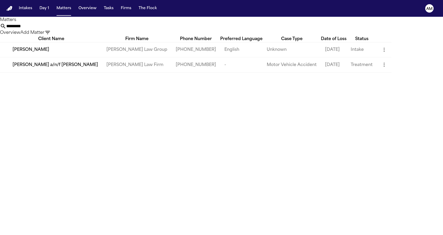
click at [207, 27] on div "********* Overview Add Matter" at bounding box center [221, 29] width 443 height 13
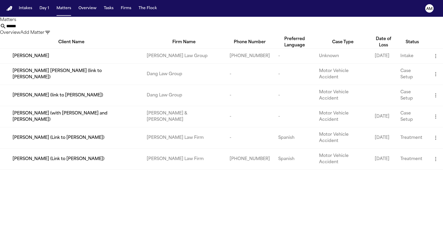
type input "******"
click at [75, 59] on td "[PERSON_NAME]" at bounding box center [71, 55] width 142 height 15
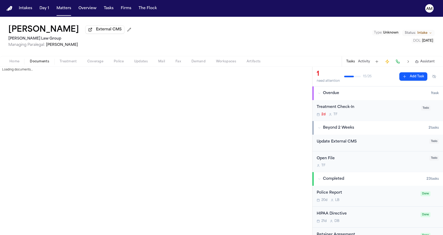
click at [36, 61] on span "Documents" at bounding box center [39, 61] width 19 height 4
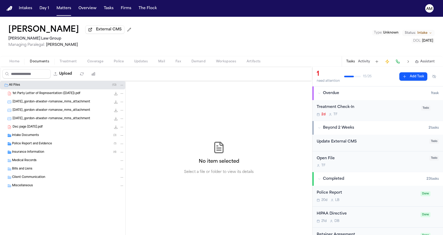
click at [56, 151] on div "Insurance Information ( 4 )" at bounding box center [68, 152] width 112 height 5
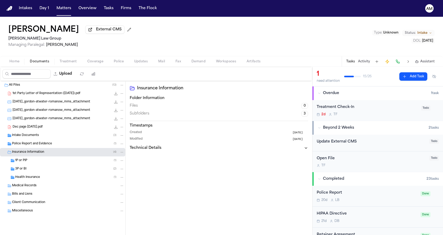
click at [53, 161] on div "1P or PIP ( 1 )" at bounding box center [69, 160] width 109 height 5
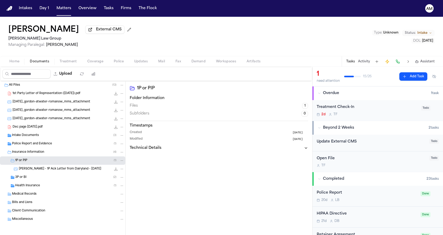
click at [49, 179] on div "3P or BI ( 2 )" at bounding box center [69, 177] width 109 height 5
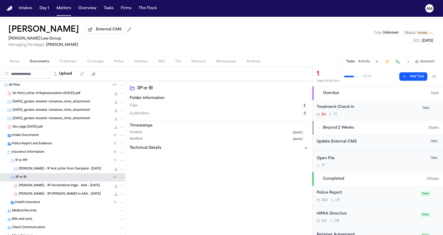
click at [48, 188] on span "[PERSON_NAME] - 3P Declarations Page - AAA - [DATE]" at bounding box center [59, 185] width 81 height 4
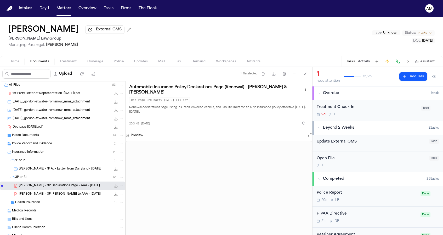
click at [77, 194] on div "[PERSON_NAME] - 3P [PERSON_NAME] to AAA - [DATE] 114.0 KB • PDF" at bounding box center [71, 193] width 105 height 5
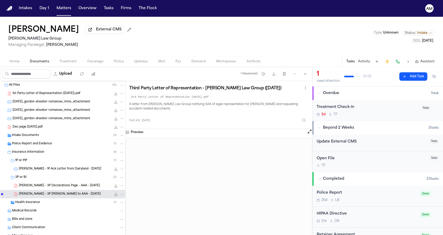
click at [90, 62] on span "Coverage" at bounding box center [95, 61] width 16 height 4
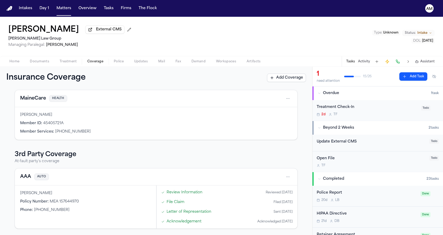
scroll to position [89, 0]
click at [26, 179] on button "AAA" at bounding box center [25, 176] width 11 height 7
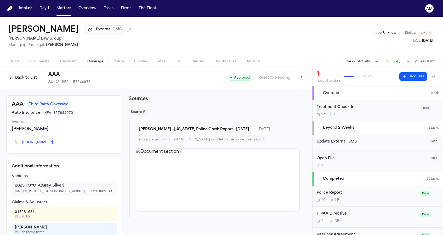
drag, startPoint x: 7, startPoint y: 31, endPoint x: 73, endPoint y: 27, distance: 66.3
click at [73, 27] on div "[PERSON_NAME] External CMS [PERSON_NAME] Law Group Managing Paralegal: [PERSON_…" at bounding box center [221, 36] width 443 height 39
copy h1 "[PERSON_NAME]"
click at [47, 62] on span "Documents" at bounding box center [39, 61] width 19 height 4
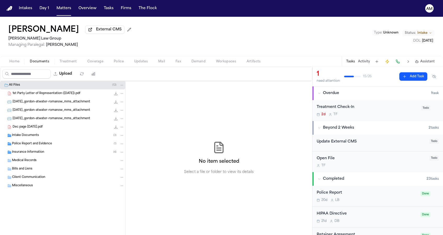
click at [38, 154] on span "Insurance Information" at bounding box center [28, 152] width 32 height 4
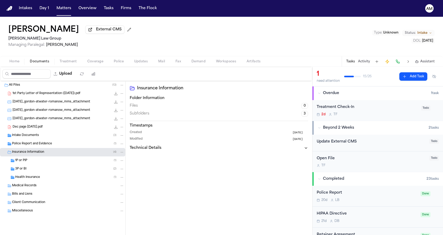
click at [34, 170] on div "3P or BI ( 2 )" at bounding box center [69, 168] width 109 height 5
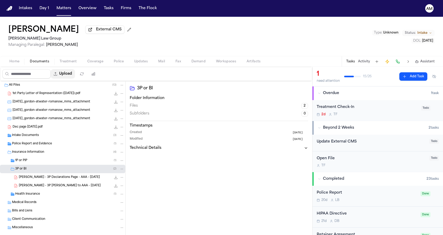
click at [75, 73] on button "Upload" at bounding box center [63, 73] width 24 height 9
select select "**********"
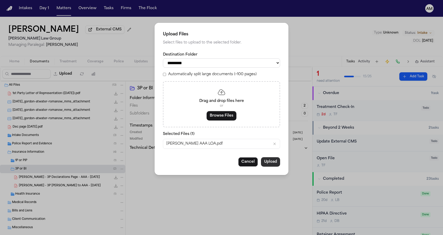
click at [276, 160] on button "Upload" at bounding box center [270, 161] width 19 height 9
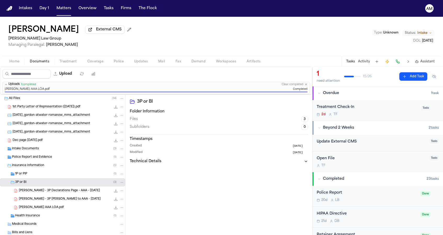
click at [79, 194] on div "[PERSON_NAME] - 3P Declarations Page - AAA - [DATE] 20.3 KB • PDF" at bounding box center [62, 190] width 125 height 8
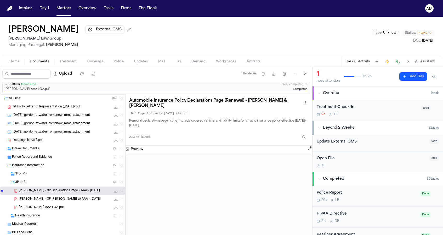
click at [77, 201] on div "[PERSON_NAME] - 3P [PERSON_NAME] to AAA - [DATE] 114.0 KB • PDF" at bounding box center [71, 198] width 105 height 5
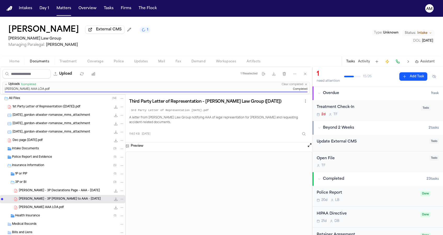
click at [49, 144] on div "Dec page [DATE].pdf 44.1 KB • PDF" at bounding box center [62, 140] width 125 height 8
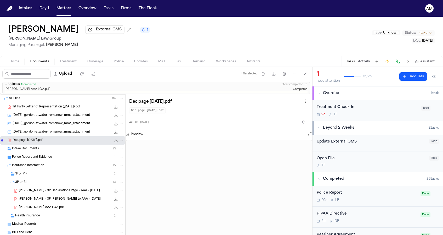
click at [64, 106] on span "1st Party Letter of Representation ([DATE]).pdf" at bounding box center [47, 107] width 68 height 4
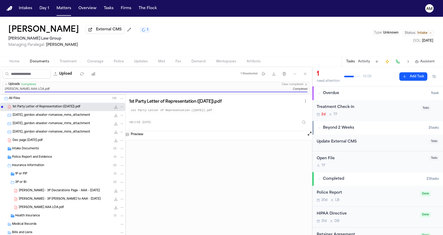
click at [64, 120] on div "[DATE]_gordon-atwater-romanow_mms_attachment 226.5 KB • JPG" at bounding box center [62, 123] width 125 height 8
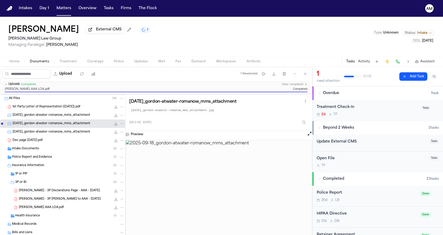
click at [66, 116] on span "[DATE]_gordon-atwater-romanow_mms_attachment" at bounding box center [52, 115] width 78 height 4
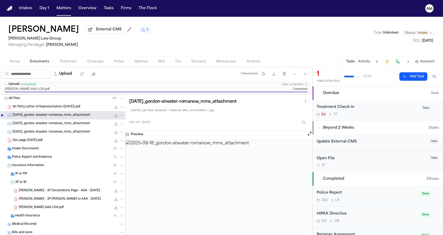
click at [60, 88] on div "[PERSON_NAME] AAA LOA.pdf Completed" at bounding box center [156, 89] width 303 height 4
click at [39, 89] on span "[PERSON_NAME] AAA LOA.pdf" at bounding box center [27, 89] width 45 height 4
click at [35, 203] on div "[PERSON_NAME] - 3P [PERSON_NAME] to AAA - [DATE] 114.0 KB • PDF" at bounding box center [62, 199] width 125 height 8
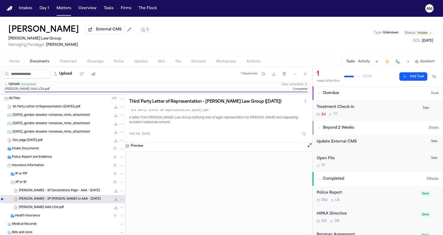
click at [35, 207] on span "[PERSON_NAME] AAA LOA.pdf" at bounding box center [41, 207] width 45 height 4
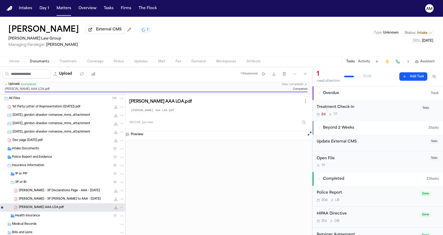
click at [208, 28] on div "[PERSON_NAME] External CMS 1 [PERSON_NAME] Law Group Managing Paralegal: [PERSO…" at bounding box center [221, 36] width 443 height 39
click at [69, 7] on button "Matters" at bounding box center [63, 8] width 19 height 9
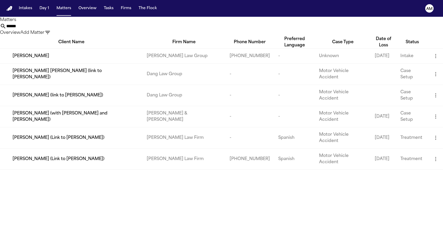
drag, startPoint x: 239, startPoint y: 30, endPoint x: 187, endPoint y: 29, distance: 51.8
click at [187, 29] on div "****** Overview Add Matter" at bounding box center [221, 29] width 443 height 13
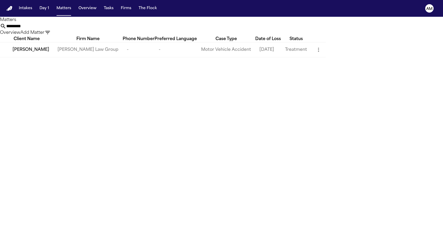
type input "*********"
click at [33, 53] on span "[PERSON_NAME]" at bounding box center [31, 50] width 37 height 6
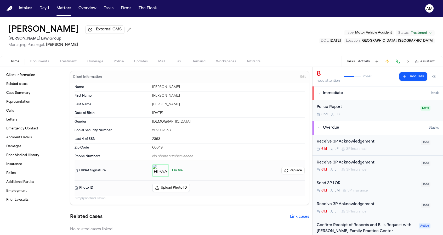
click at [84, 59] on button "Coverage" at bounding box center [95, 61] width 26 height 6
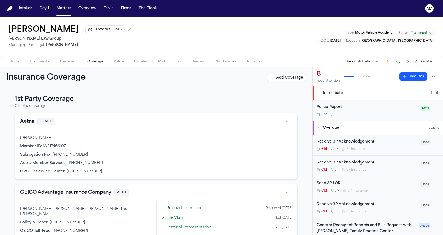
click at [50, 60] on button "Documents" at bounding box center [40, 61] width 30 height 6
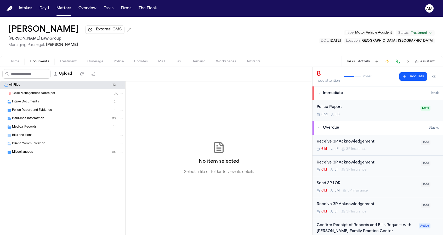
click at [63, 122] on div "Insurance Information ( 13 )" at bounding box center [62, 118] width 125 height 8
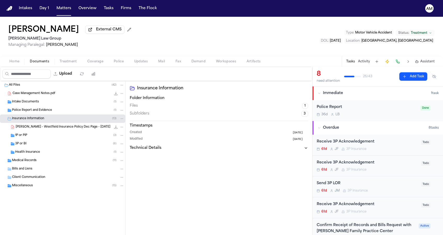
click at [52, 144] on div "3P or BI ( 8 )" at bounding box center [69, 143] width 109 height 5
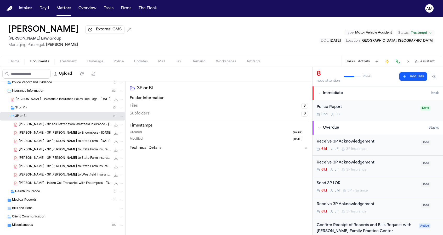
scroll to position [28, 0]
click at [62, 126] on div "[PERSON_NAME] - 3P Ack Letter from Westfield Insurance - [DATE] 135.6 KB • PDF" at bounding box center [71, 123] width 105 height 5
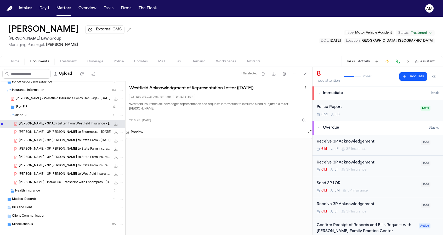
click at [71, 131] on span "[PERSON_NAME] - 3P [PERSON_NAME] to Encompass - [DATE]" at bounding box center [65, 132] width 92 height 4
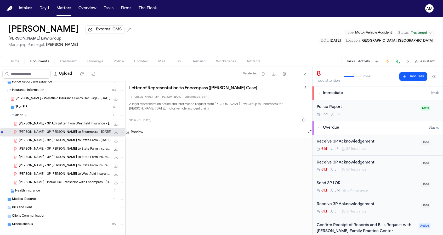
click at [71, 140] on span "[PERSON_NAME] - 3P [PERSON_NAME] to State Farm - [DATE]" at bounding box center [65, 140] width 92 height 4
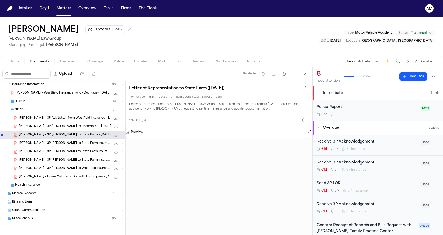
scroll to position [35, 0]
click at [73, 147] on div "[PERSON_NAME] - 3P [PERSON_NAME] to State Farm Insurance - [DATE] 106.8 KB • PDF" at bounding box center [62, 151] width 125 height 8
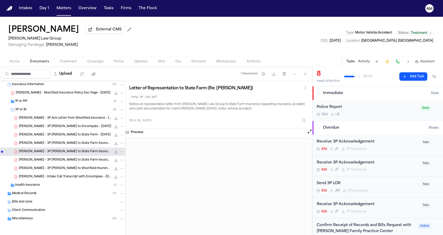
click at [73, 164] on div "[PERSON_NAME] - 3P [PERSON_NAME] to State Farm Insurance - [DATE] 214.1 KB • PDF" at bounding box center [62, 160] width 125 height 8
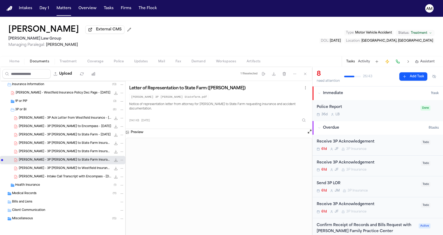
click at [72, 168] on span "[PERSON_NAME] - 3P [PERSON_NAME] to Westfield Insurance - [DATE]" at bounding box center [65, 168] width 92 height 4
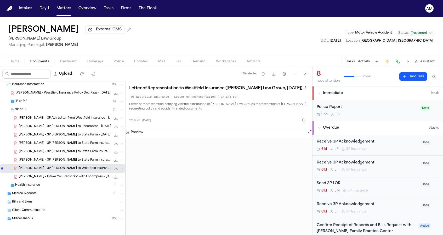
click at [73, 160] on span "[PERSON_NAME] - 3P [PERSON_NAME] to State Farm Insurance - [DATE]" at bounding box center [65, 160] width 92 height 4
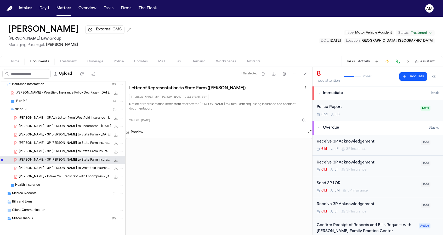
click at [73, 153] on span "[PERSON_NAME] - 3P [PERSON_NAME] to State Farm Insurance - [DATE]" at bounding box center [65, 151] width 92 height 4
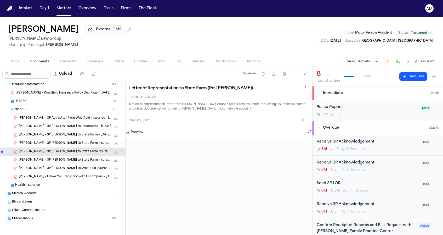
click at [74, 146] on div "[PERSON_NAME] - 3P [PERSON_NAME] to State Farm Insurance - [DATE] 106.8 KB • PDF" at bounding box center [62, 143] width 125 height 8
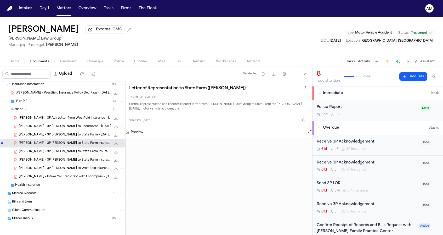
click at [76, 179] on div "[PERSON_NAME] - Intake Call Transcript with Encompass - [DATE] 24.9 KB • PDF" at bounding box center [71, 176] width 105 height 5
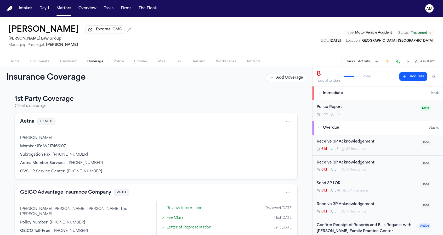
click at [93, 61] on span "Coverage" at bounding box center [95, 61] width 16 height 4
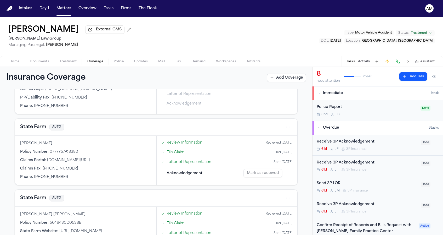
scroll to position [235, 0]
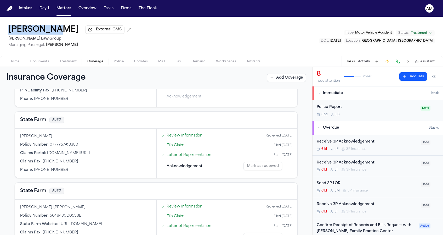
drag, startPoint x: 5, startPoint y: 30, endPoint x: 56, endPoint y: 30, distance: 50.2
click at [56, 30] on div "[PERSON_NAME] External CMS [PERSON_NAME] Law Group Managing Paralegal: [PERSON_…" at bounding box center [221, 36] width 443 height 39
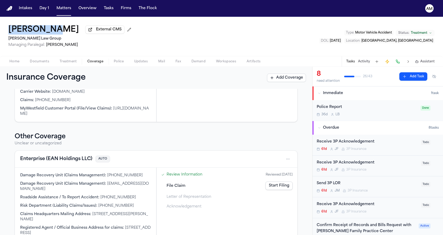
copy h1 "[PERSON_NAME]"
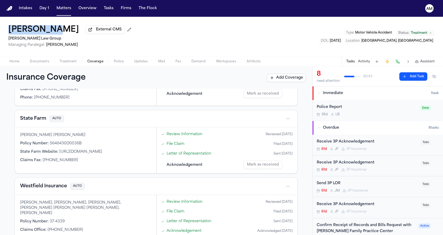
scroll to position [239, 0]
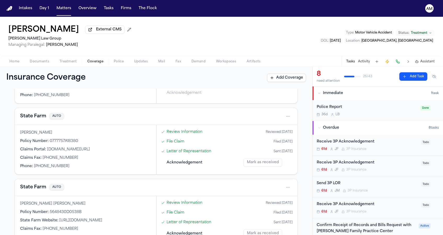
click at [138, 3] on nav "Intakes Day 1 Matters Overview Tasks Firms The Flock AM" at bounding box center [221, 8] width 443 height 17
click at [139, 0] on nav "Intakes Day 1 Matters Overview Tasks Firms The Flock AM" at bounding box center [221, 8] width 443 height 17
click at [56, 10] on button "Matters" at bounding box center [63, 8] width 19 height 9
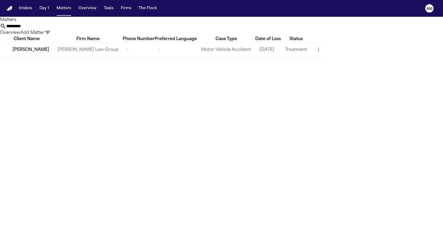
drag, startPoint x: 242, startPoint y: 28, endPoint x: 160, endPoint y: 23, distance: 82.0
click at [161, 23] on div "Matters ********* Overview Add Matter" at bounding box center [221, 26] width 443 height 19
paste input "******"
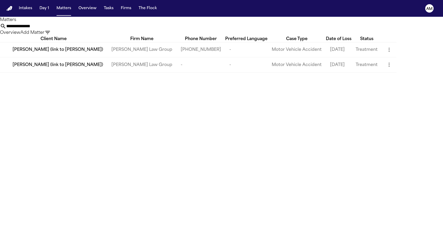
type input "**********"
click at [136, 28] on div "**********" at bounding box center [221, 29] width 443 height 13
click at [67, 68] on span "[PERSON_NAME] (link to [PERSON_NAME])" at bounding box center [58, 65] width 90 height 6
